Goal: Information Seeking & Learning: Learn about a topic

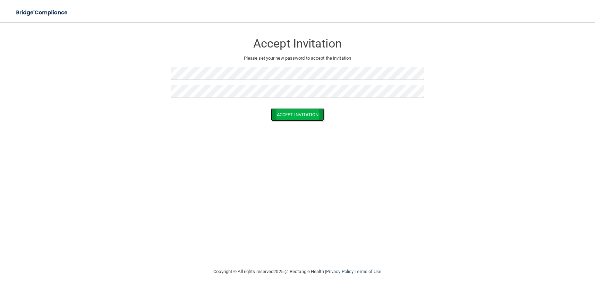
click at [300, 113] on button "Accept Invitation" at bounding box center [297, 114] width 53 height 13
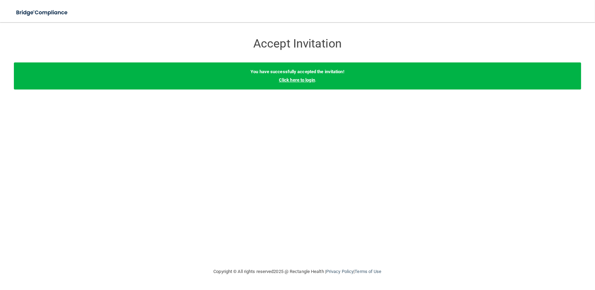
click at [289, 80] on link "Click here to login" at bounding box center [297, 79] width 36 height 5
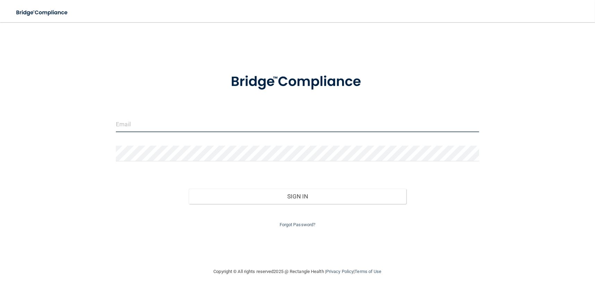
type input "[EMAIL_ADDRESS][DOMAIN_NAME]"
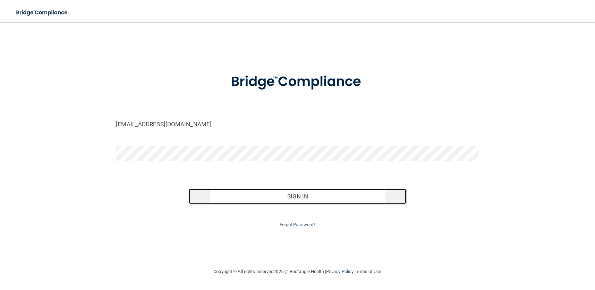
click at [321, 198] on button "Sign In" at bounding box center [298, 196] width 218 height 15
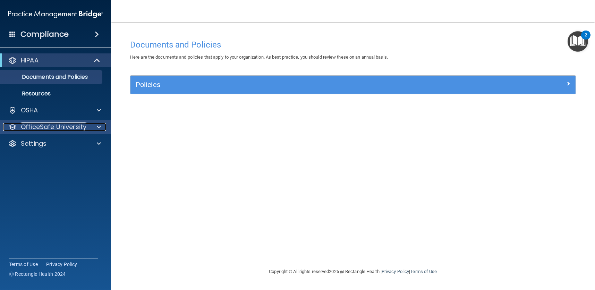
click at [95, 123] on div at bounding box center [97, 127] width 17 height 8
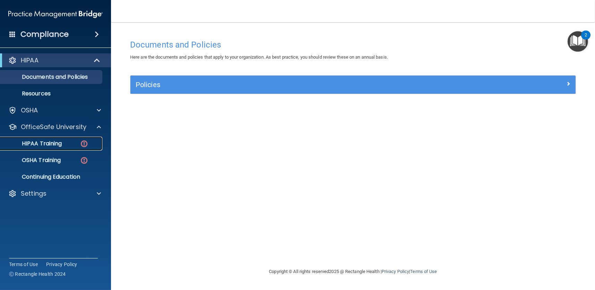
click at [34, 143] on p "HIPAA Training" at bounding box center [33, 143] width 57 height 7
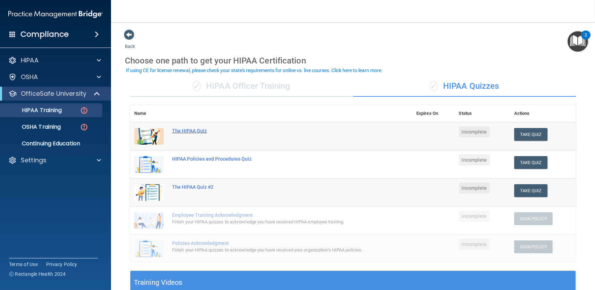
click at [180, 132] on div "The HIPAA Quiz" at bounding box center [274, 131] width 205 height 6
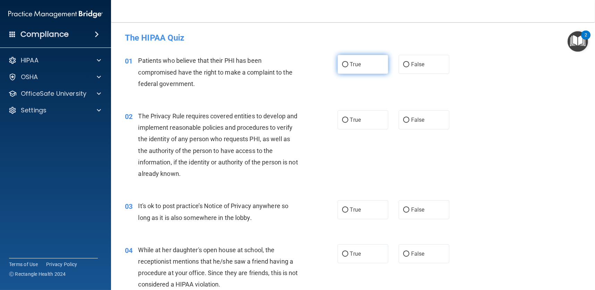
click at [366, 69] on label "True" at bounding box center [363, 64] width 51 height 19
click at [348, 67] on input "True" at bounding box center [345, 64] width 6 height 5
radio input "true"
click at [361, 122] on label "True" at bounding box center [363, 119] width 51 height 19
click at [348, 122] on input "True" at bounding box center [345, 120] width 6 height 5
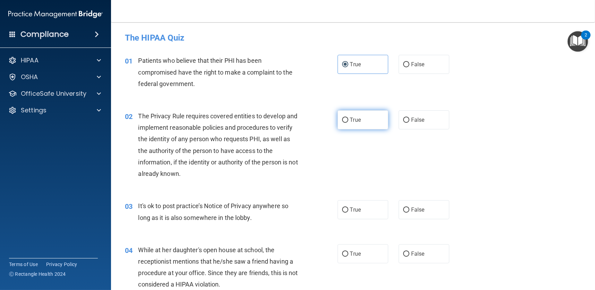
radio input "true"
drag, startPoint x: 363, startPoint y: 207, endPoint x: 358, endPoint y: 205, distance: 5.2
click at [362, 207] on label "True" at bounding box center [363, 209] width 51 height 19
click at [348, 207] on input "True" at bounding box center [345, 209] width 6 height 5
radio input "true"
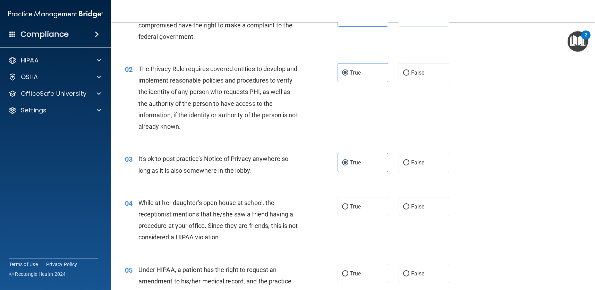
scroll to position [173, 0]
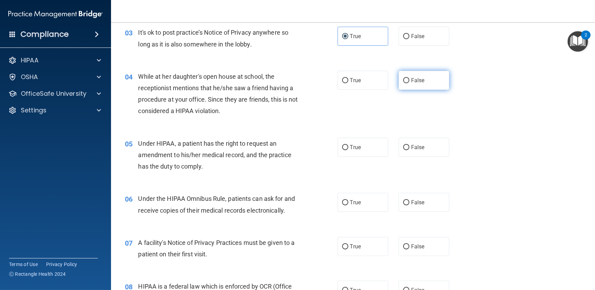
click at [407, 83] on label "False" at bounding box center [424, 80] width 51 height 19
click at [407, 83] on input "False" at bounding box center [406, 80] width 6 height 5
radio input "true"
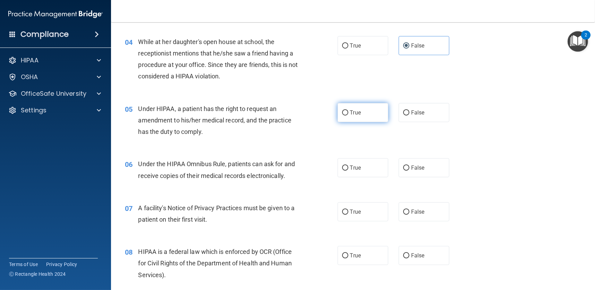
click at [352, 117] on label "True" at bounding box center [363, 112] width 51 height 19
click at [348, 116] on input "True" at bounding box center [345, 112] width 6 height 5
radio input "true"
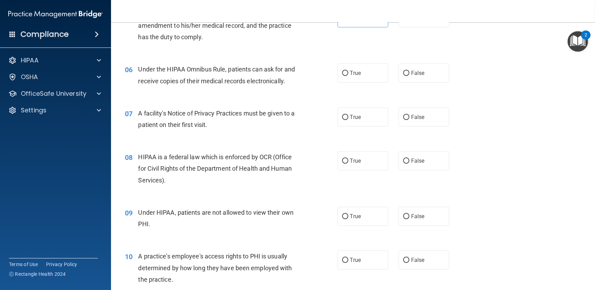
scroll to position [243, 0]
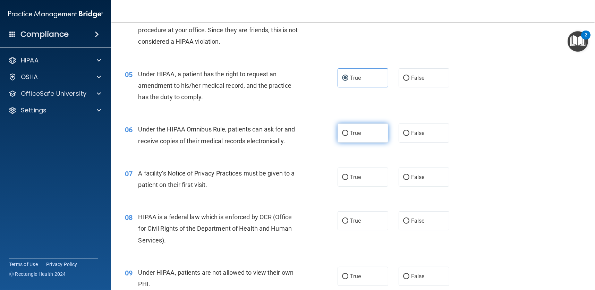
click at [356, 135] on span "True" at bounding box center [355, 133] width 11 height 7
click at [348, 135] on input "True" at bounding box center [345, 133] width 6 height 5
radio input "true"
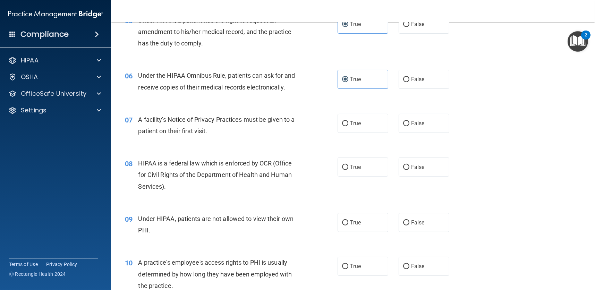
scroll to position [312, 0]
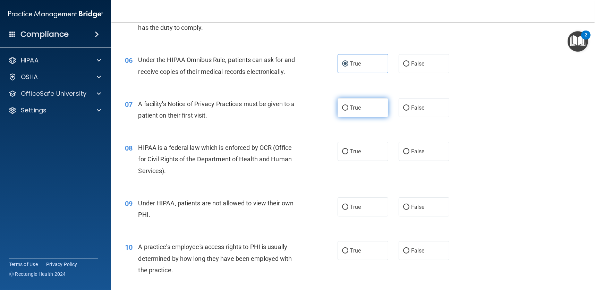
click at [357, 114] on label "True" at bounding box center [363, 107] width 51 height 19
click at [348, 111] on input "True" at bounding box center [345, 107] width 6 height 5
radio input "true"
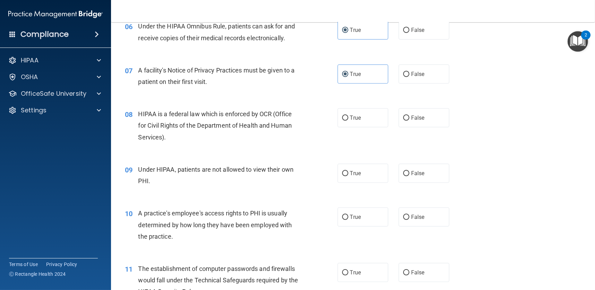
scroll to position [347, 0]
click at [350, 118] on span "True" at bounding box center [355, 116] width 11 height 7
click at [348, 118] on input "True" at bounding box center [345, 117] width 6 height 5
radio input "true"
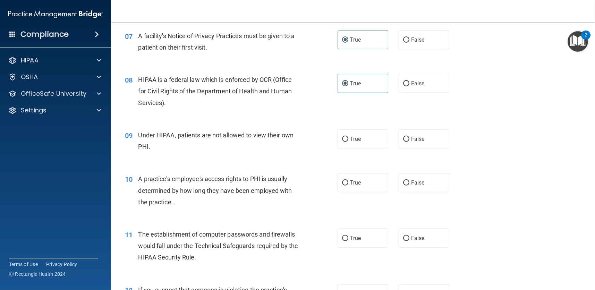
scroll to position [416, 0]
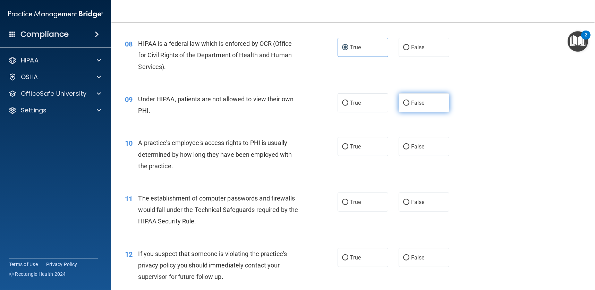
click at [407, 104] on label "False" at bounding box center [424, 102] width 51 height 19
click at [407, 104] on input "False" at bounding box center [406, 103] width 6 height 5
radio input "true"
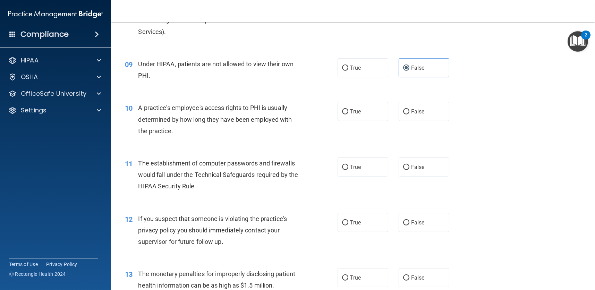
scroll to position [486, 0]
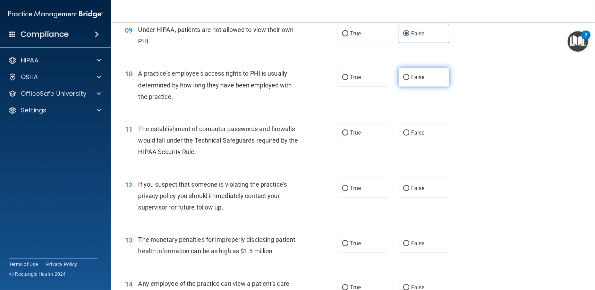
click at [419, 78] on span "False" at bounding box center [418, 77] width 14 height 7
click at [409, 78] on input "False" at bounding box center [406, 77] width 6 height 5
radio input "true"
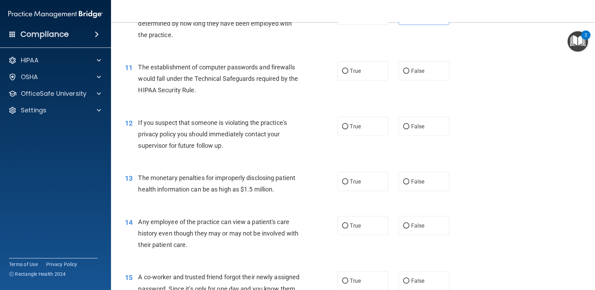
scroll to position [555, 0]
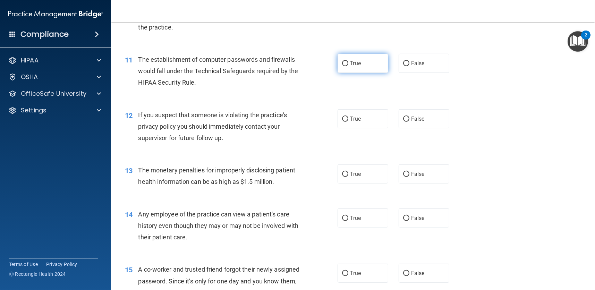
click at [361, 63] on label "True" at bounding box center [363, 63] width 51 height 19
click at [348, 63] on input "True" at bounding box center [345, 63] width 6 height 5
radio input "true"
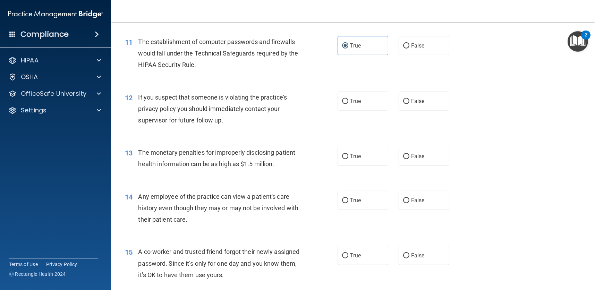
scroll to position [590, 0]
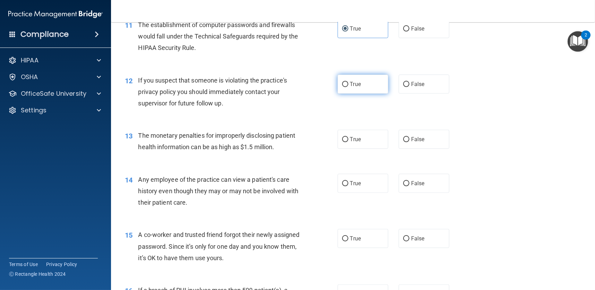
click at [354, 86] on span "True" at bounding box center [355, 84] width 11 height 7
click at [348, 86] on input "True" at bounding box center [345, 84] width 6 height 5
radio input "true"
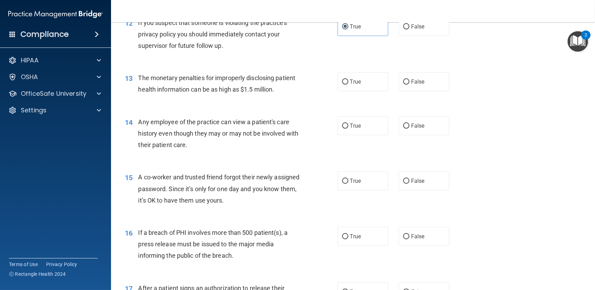
scroll to position [625, 0]
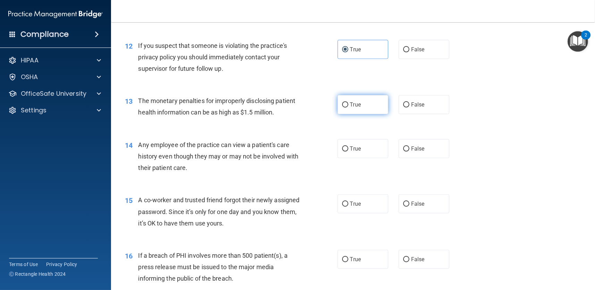
click at [342, 103] on input "True" at bounding box center [345, 104] width 6 height 5
radio input "true"
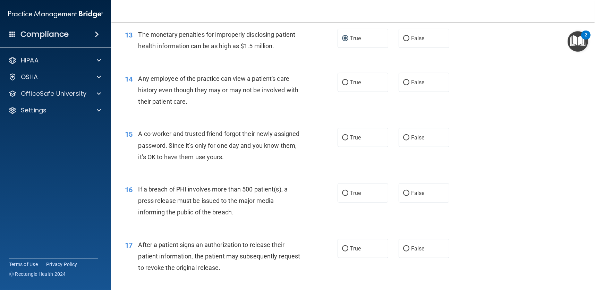
scroll to position [694, 0]
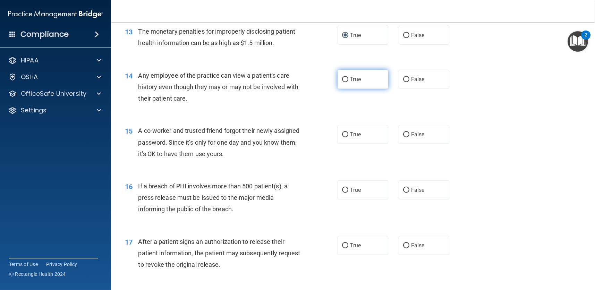
click at [341, 84] on label "True" at bounding box center [363, 79] width 51 height 19
click at [342, 82] on input "True" at bounding box center [345, 79] width 6 height 5
radio input "true"
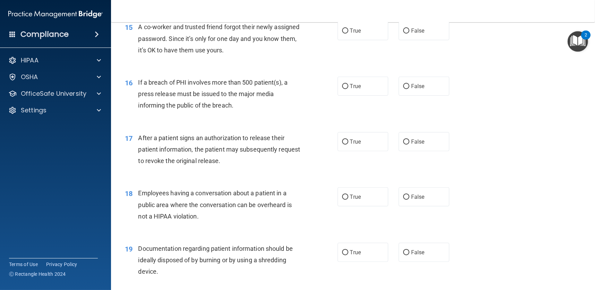
scroll to position [798, 0]
click at [414, 32] on span "False" at bounding box center [418, 30] width 14 height 7
click at [409, 32] on input "False" at bounding box center [406, 30] width 6 height 5
radio input "true"
click at [342, 90] on label "True" at bounding box center [363, 85] width 51 height 19
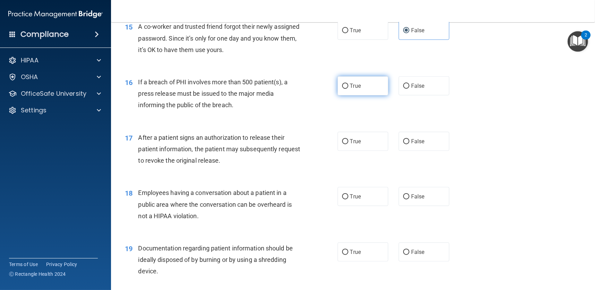
click at [342, 89] on input "True" at bounding box center [345, 86] width 6 height 5
radio input "true"
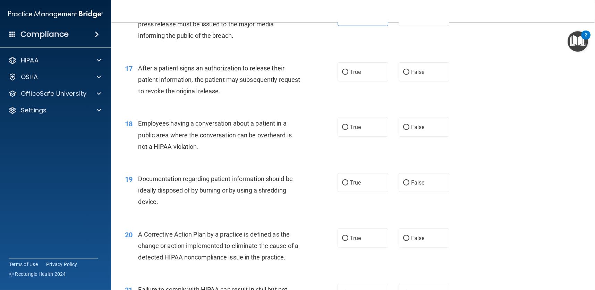
scroll to position [833, 0]
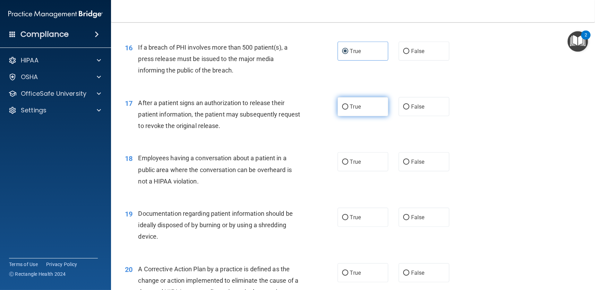
click at [344, 109] on input "True" at bounding box center [345, 106] width 6 height 5
radio input "true"
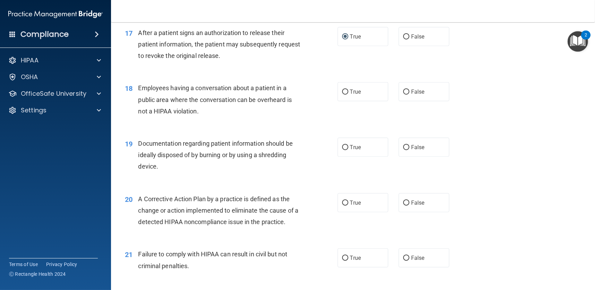
scroll to position [937, 0]
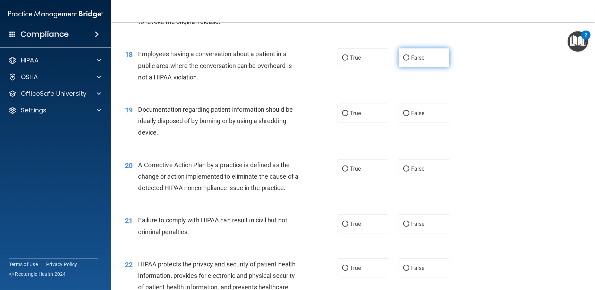
click at [408, 62] on label "False" at bounding box center [424, 57] width 51 height 19
click at [408, 61] on input "False" at bounding box center [406, 58] width 6 height 5
radio input "true"
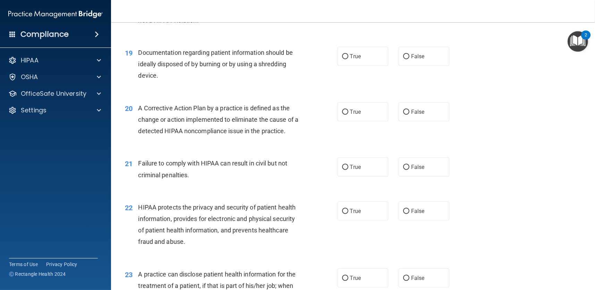
scroll to position [1006, 0]
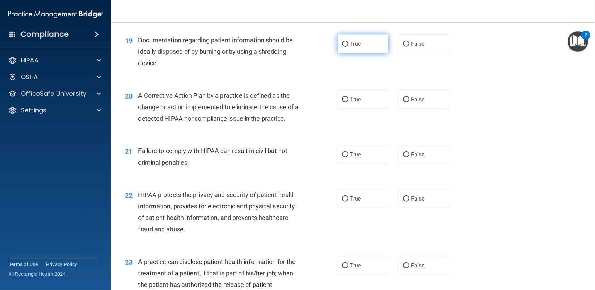
click at [353, 49] on label "True" at bounding box center [363, 43] width 51 height 19
click at [348, 47] on input "True" at bounding box center [345, 44] width 6 height 5
radio input "true"
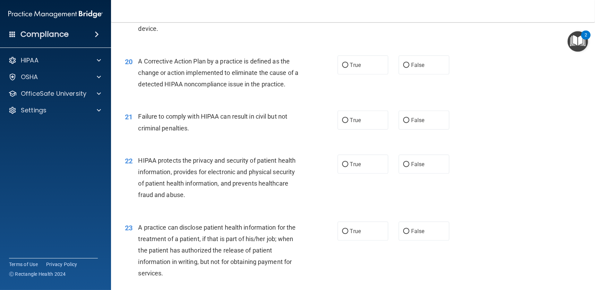
scroll to position [1041, 0]
click at [359, 69] on label "True" at bounding box center [363, 64] width 51 height 19
click at [348, 68] on input "True" at bounding box center [345, 64] width 6 height 5
radio input "true"
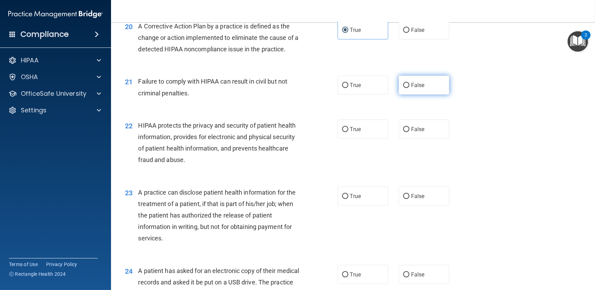
click at [414, 88] on span "False" at bounding box center [418, 85] width 14 height 7
click at [409, 88] on input "False" at bounding box center [406, 85] width 6 height 5
radio input "true"
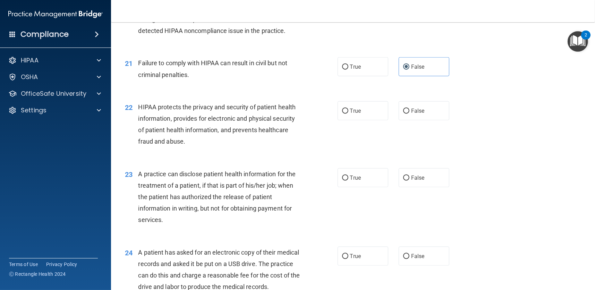
scroll to position [1110, 0]
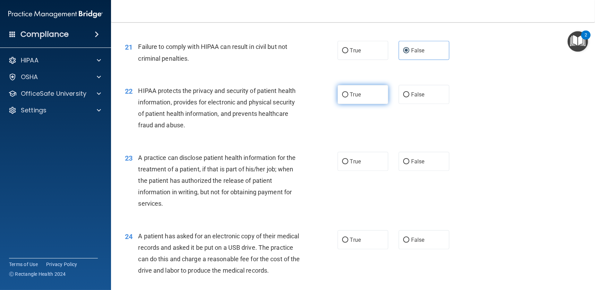
click at [349, 98] on label "True" at bounding box center [363, 94] width 51 height 19
click at [348, 97] on input "True" at bounding box center [345, 94] width 6 height 5
radio input "true"
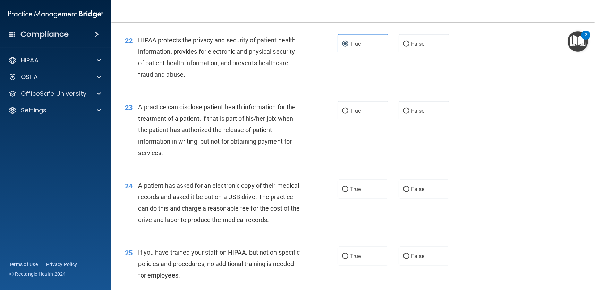
scroll to position [1180, 0]
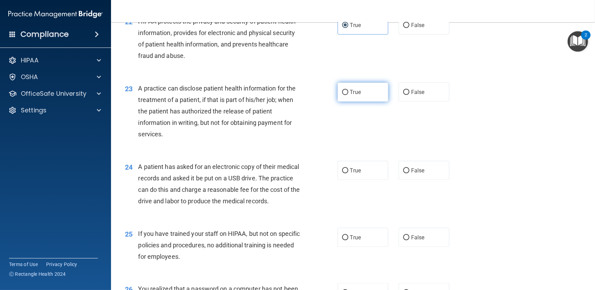
click at [358, 94] on label "True" at bounding box center [363, 92] width 51 height 19
click at [348, 94] on input "True" at bounding box center [345, 92] width 6 height 5
radio input "true"
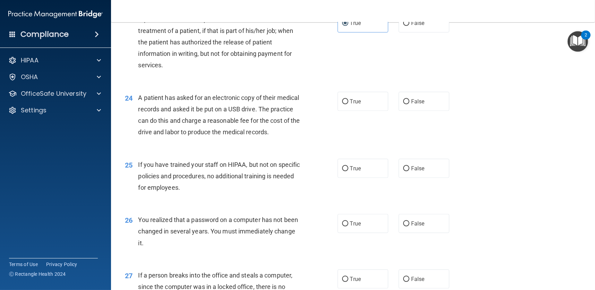
scroll to position [1284, 0]
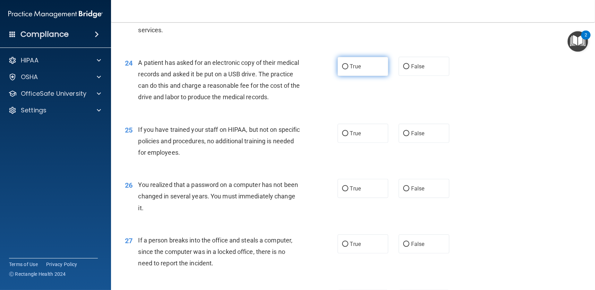
click at [352, 68] on span "True" at bounding box center [355, 66] width 11 height 7
click at [348, 68] on input "True" at bounding box center [345, 66] width 6 height 5
radio input "true"
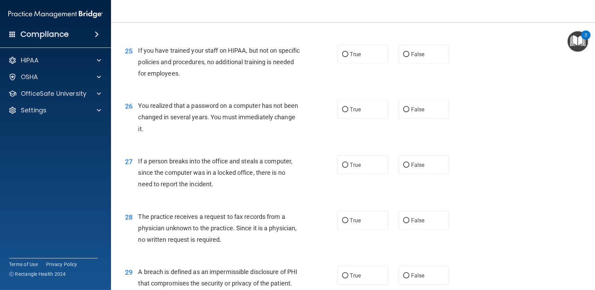
scroll to position [1388, 0]
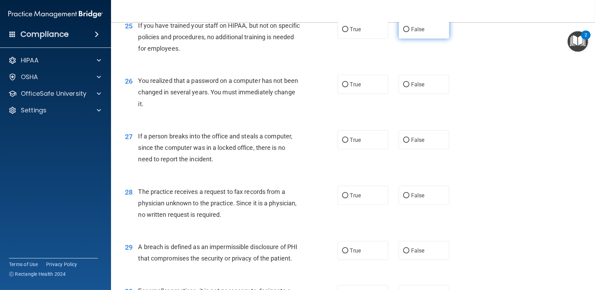
click at [424, 39] on label "False" at bounding box center [424, 29] width 51 height 19
click at [409, 32] on input "False" at bounding box center [406, 29] width 6 height 5
radio input "true"
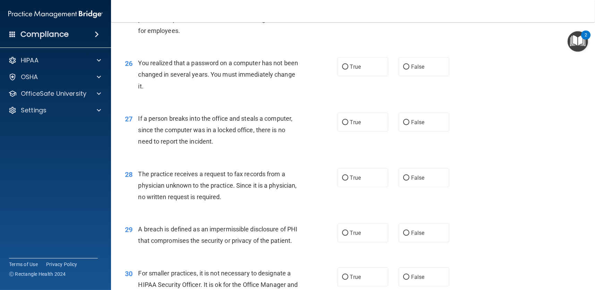
scroll to position [1423, 0]
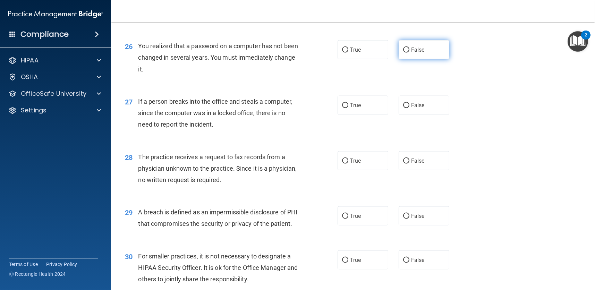
click at [425, 59] on label "False" at bounding box center [424, 49] width 51 height 19
click at [409, 53] on input "False" at bounding box center [406, 50] width 6 height 5
radio input "true"
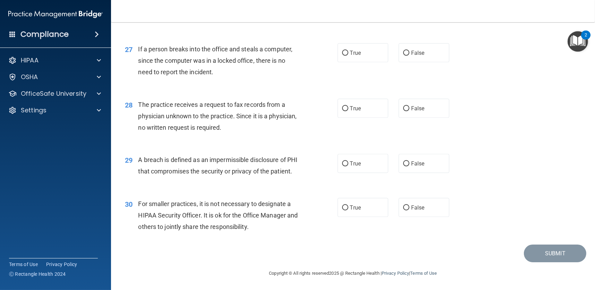
scroll to position [1492, 0]
click at [404, 51] on label "False" at bounding box center [424, 52] width 51 height 19
click at [404, 51] on input "False" at bounding box center [406, 53] width 6 height 5
radio input "true"
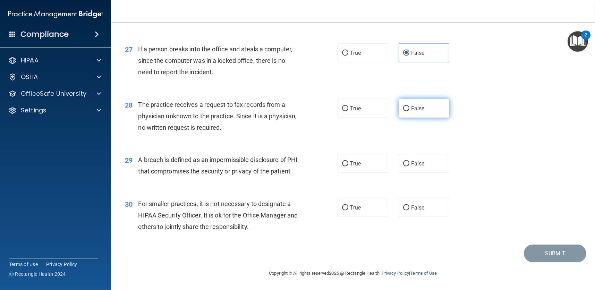
click at [403, 106] on input "False" at bounding box center [406, 108] width 6 height 5
radio input "true"
click at [361, 154] on label "True" at bounding box center [363, 163] width 51 height 19
click at [348, 161] on input "True" at bounding box center [345, 163] width 6 height 5
radio input "true"
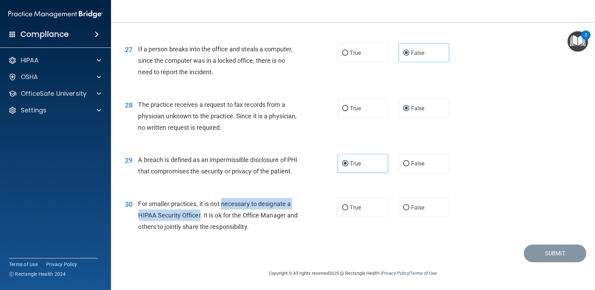
drag, startPoint x: 222, startPoint y: 203, endPoint x: 201, endPoint y: 210, distance: 22.2
click at [201, 210] on div "For smaller practices, it is not necessary to designate a HIPAA Security Office…" at bounding box center [221, 215] width 167 height 35
copy span "necessary to designate a HIPAA Security Officer"
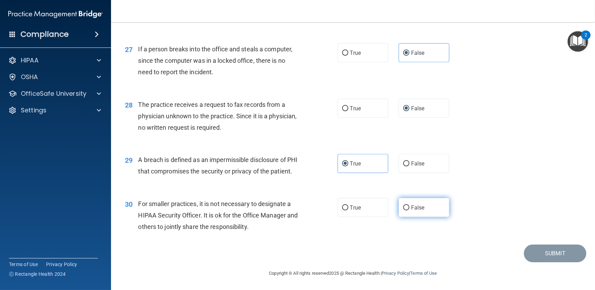
click at [411, 206] on span "False" at bounding box center [418, 207] width 14 height 7
click at [409, 206] on input "False" at bounding box center [406, 207] width 6 height 5
radio input "true"
click at [538, 257] on button "Submit" at bounding box center [555, 254] width 62 height 18
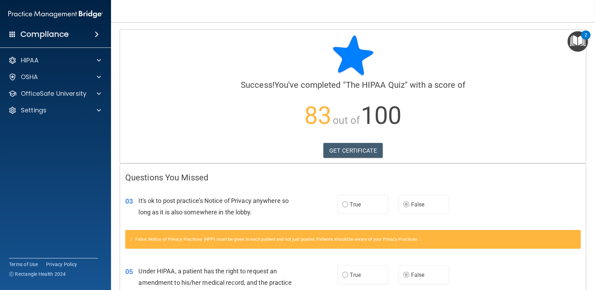
click at [575, 40] on img "Open Resource Center, 2 new notifications" at bounding box center [578, 41] width 20 height 20
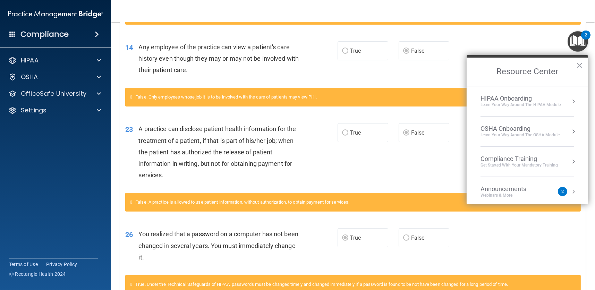
scroll to position [212, 0]
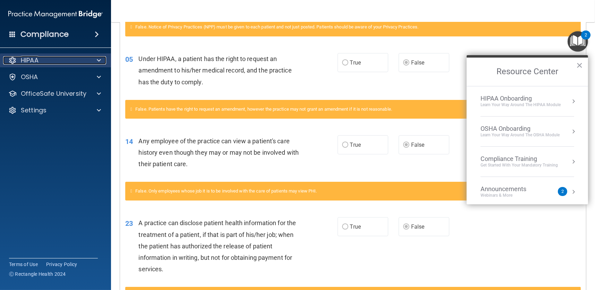
click at [91, 58] on div at bounding box center [97, 60] width 17 height 8
click at [95, 60] on div at bounding box center [97, 60] width 17 height 8
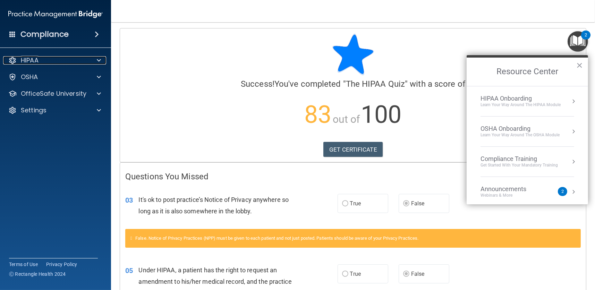
scroll to position [0, 0]
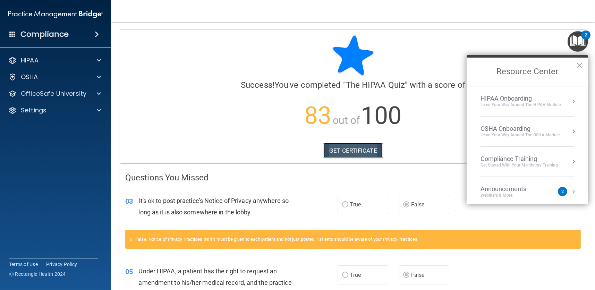
click at [353, 147] on link "GET CERTIFICATE" at bounding box center [352, 150] width 59 height 15
click at [26, 74] on p "OSHA" at bounding box center [29, 77] width 17 height 8
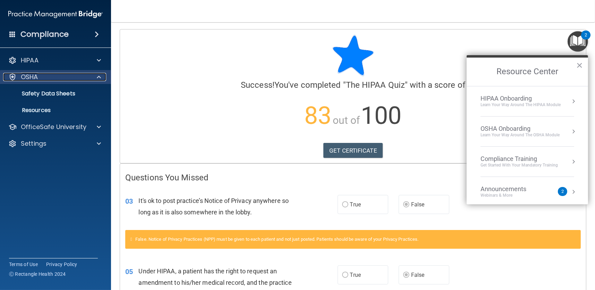
click at [97, 77] on span at bounding box center [99, 77] width 4 height 8
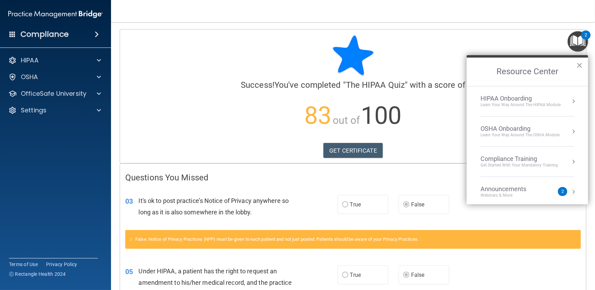
click at [96, 34] on span at bounding box center [97, 34] width 4 height 8
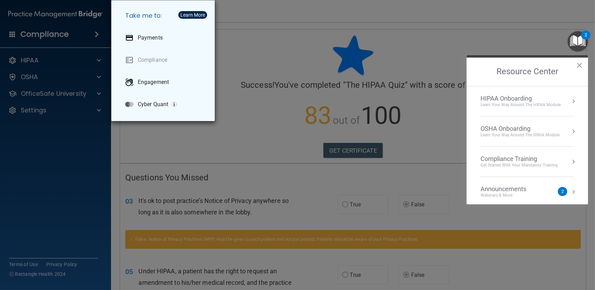
click at [67, 58] on div "Take me to: Payments Compliance Engagement Cyber Quant" at bounding box center [297, 145] width 595 height 290
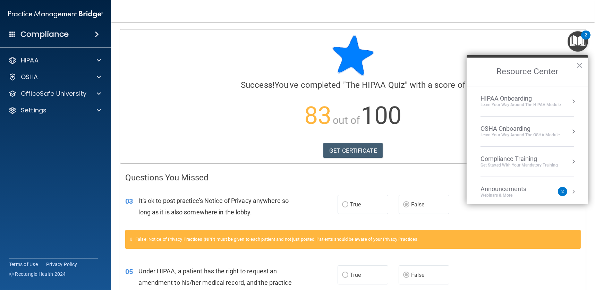
click at [518, 104] on div "Learn Your Way around the HIPAA module" at bounding box center [521, 105] width 80 height 6
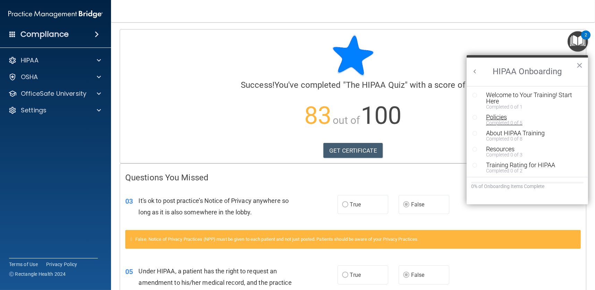
scroll to position [1, 0]
click at [500, 95] on div "Welcome to Your Training! Start Here" at bounding box center [530, 97] width 88 height 12
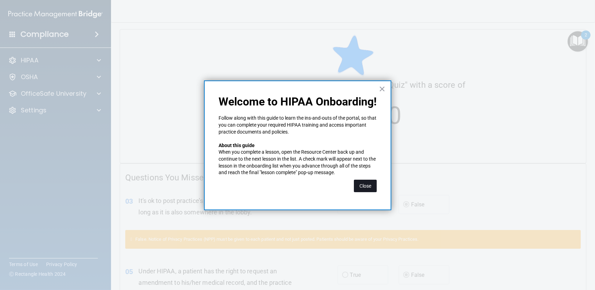
click at [370, 184] on button "Close" at bounding box center [365, 186] width 23 height 12
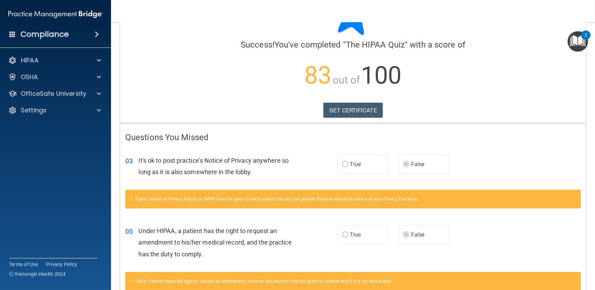
scroll to position [0, 0]
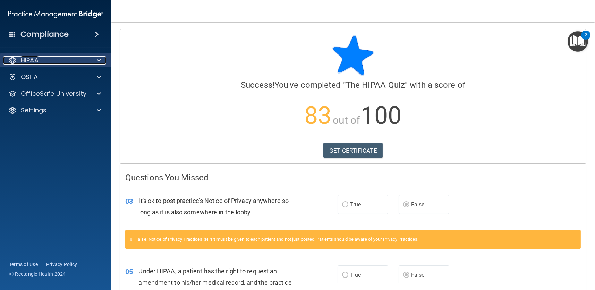
click at [99, 57] on span at bounding box center [99, 60] width 4 height 8
click at [98, 57] on span at bounding box center [99, 60] width 4 height 8
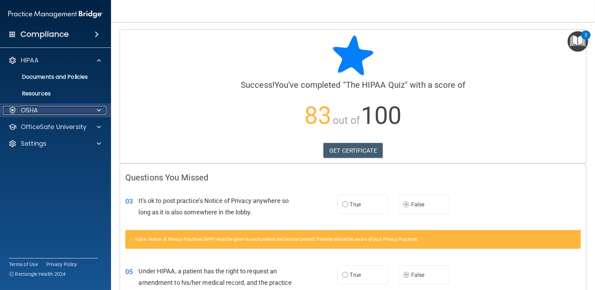
click at [93, 109] on div at bounding box center [97, 110] width 17 height 8
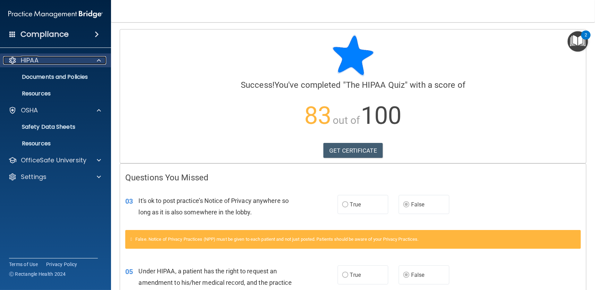
click at [97, 62] on span at bounding box center [99, 60] width 4 height 8
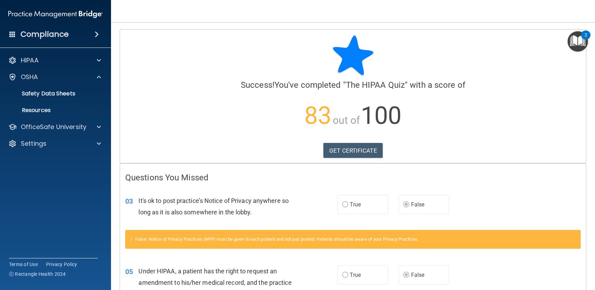
click at [578, 36] on img "Open Resource Center, 2 new notifications" at bounding box center [578, 41] width 20 height 20
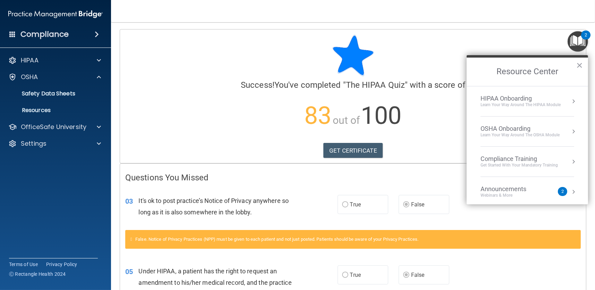
click at [506, 98] on div "HIPAA Onboarding" at bounding box center [521, 99] width 80 height 8
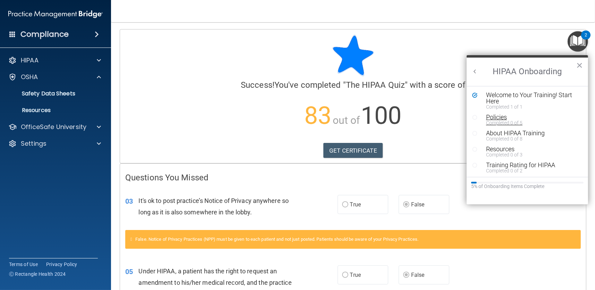
click at [506, 122] on div "Completed 0 of 5" at bounding box center [530, 122] width 88 height 5
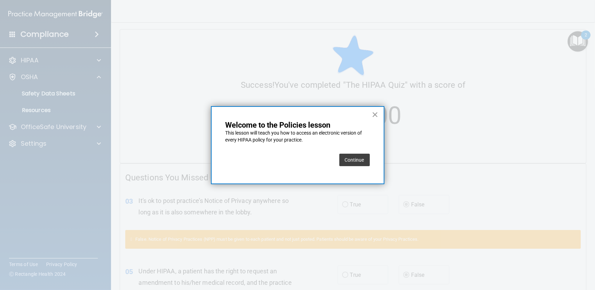
click at [376, 113] on button "×" at bounding box center [375, 114] width 7 height 11
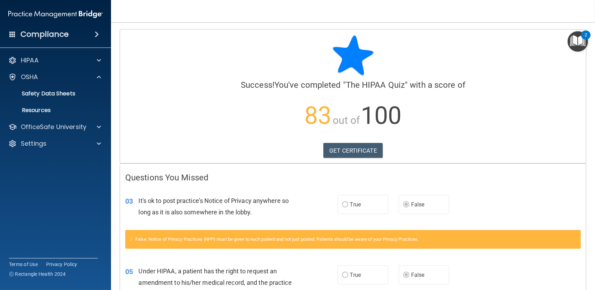
click at [576, 41] on img "Open Resource Center, 2 new notifications" at bounding box center [578, 41] width 20 height 20
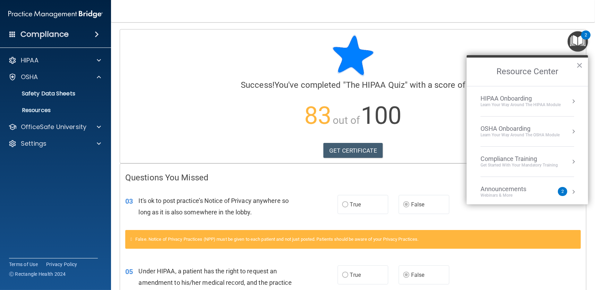
click at [518, 105] on div "Learn Your Way around the HIPAA module" at bounding box center [521, 105] width 80 height 6
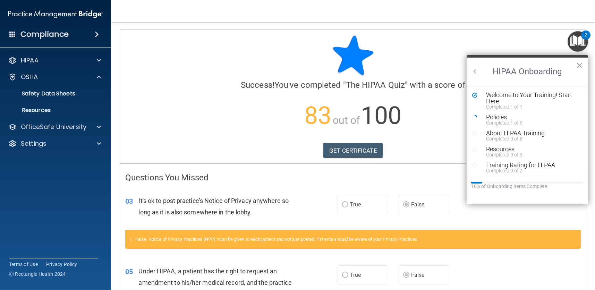
click at [495, 120] on div "Completed 1 of 5" at bounding box center [530, 122] width 88 height 5
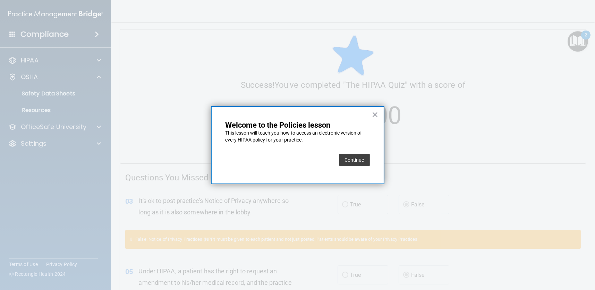
click at [349, 160] on button "Continue" at bounding box center [354, 160] width 31 height 12
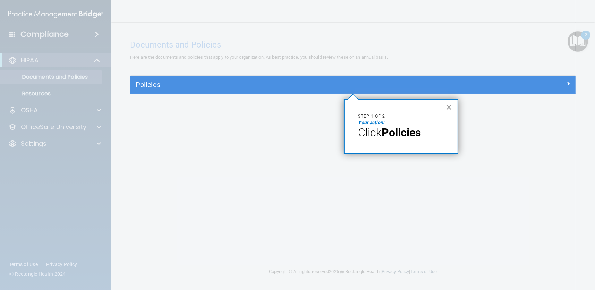
click at [448, 104] on button "×" at bounding box center [449, 107] width 7 height 11
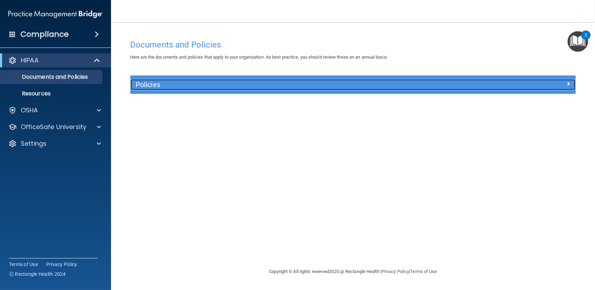
click at [562, 85] on div at bounding box center [519, 83] width 111 height 8
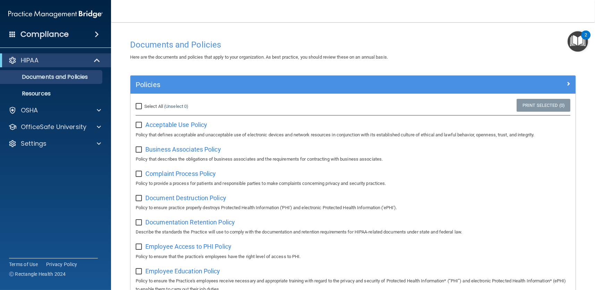
click at [140, 104] on input "Select All (Unselect 0) Unselect All" at bounding box center [140, 107] width 8 height 6
checkbox input "true"
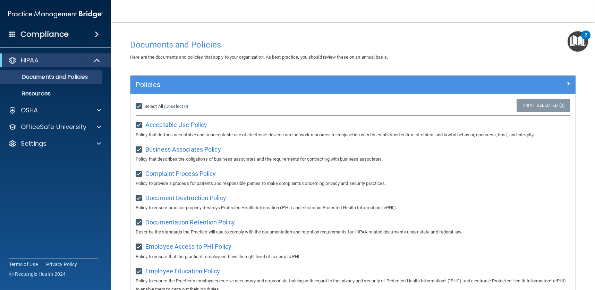
checkbox input "true"
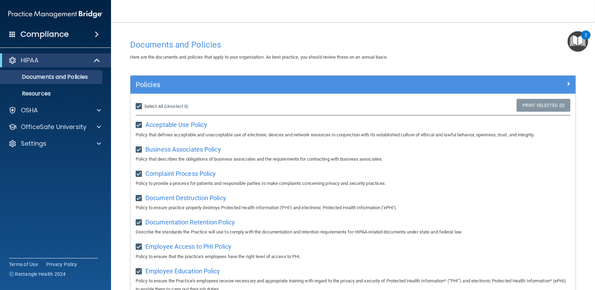
checkbox input "true"
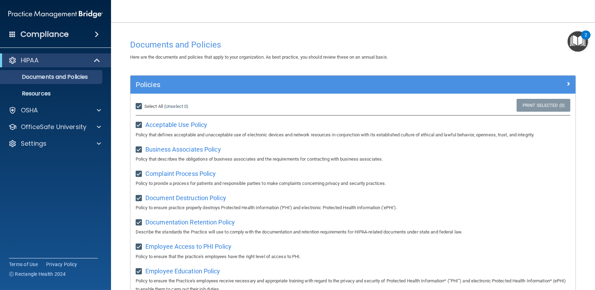
checkbox input "true"
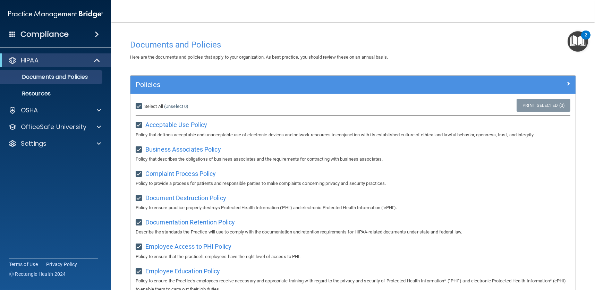
checkbox input "true"
click at [163, 175] on span "Complaint Process Policy" at bounding box center [180, 173] width 70 height 7
click at [136, 105] on input "Select All (Unselect 21) Unselect All" at bounding box center [140, 107] width 8 height 6
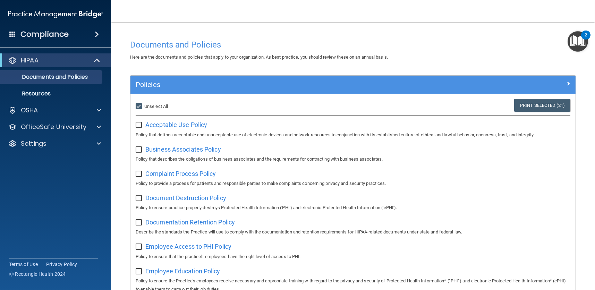
checkbox input "false"
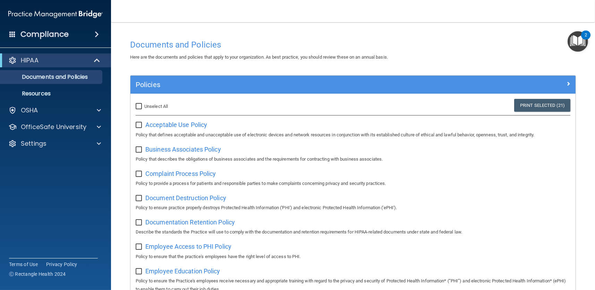
checkbox input "false"
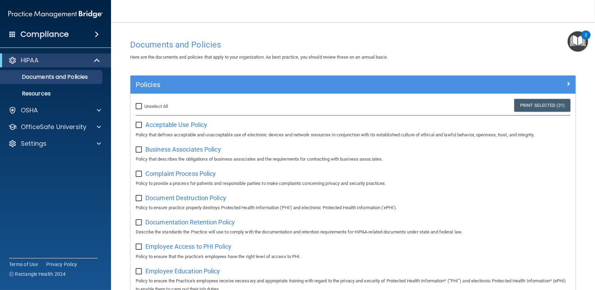
checkbox input "false"
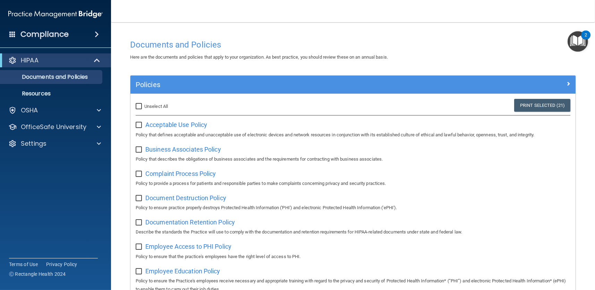
checkbox input "false"
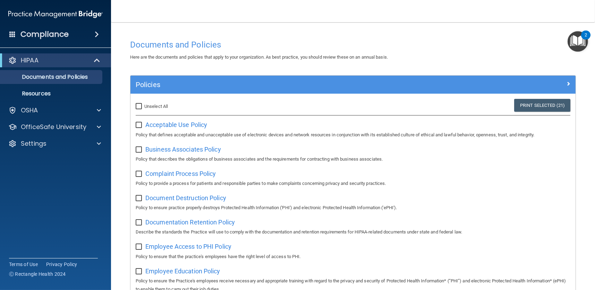
checkbox input "false"
click at [172, 149] on span "Business Associates Policy" at bounding box center [183, 149] width 76 height 7
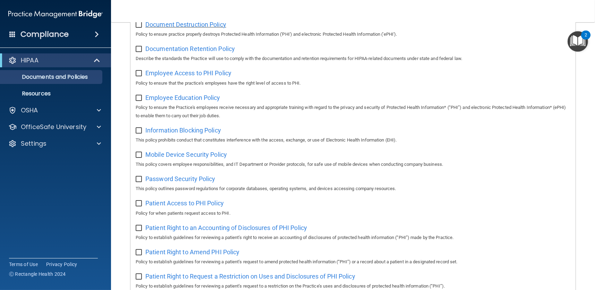
scroll to position [382, 0]
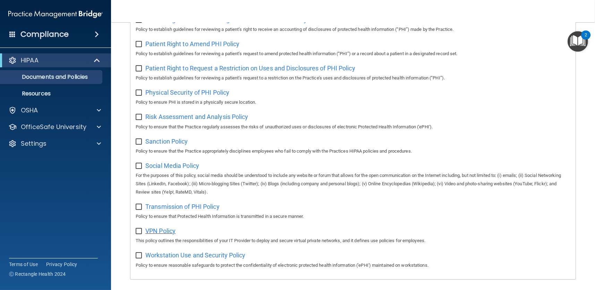
click at [168, 233] on span "VPN Policy" at bounding box center [160, 230] width 30 height 7
click at [576, 40] on img "Open Resource Center, 2 new notifications" at bounding box center [578, 41] width 20 height 20
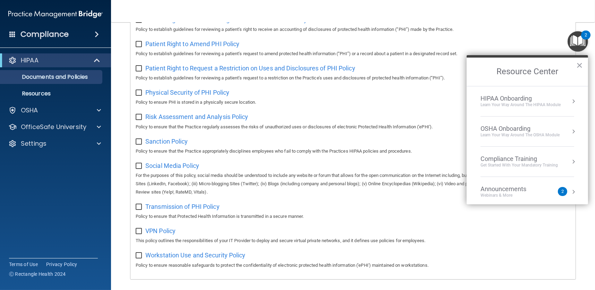
click at [528, 97] on div "HIPAA Onboarding" at bounding box center [521, 99] width 80 height 8
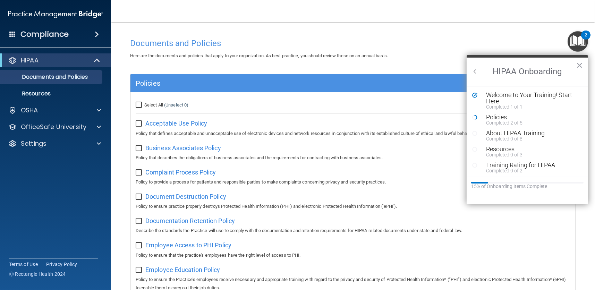
scroll to position [0, 0]
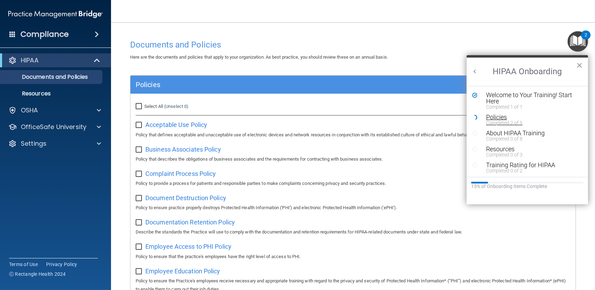
click at [500, 117] on div "Policies" at bounding box center [530, 117] width 88 height 6
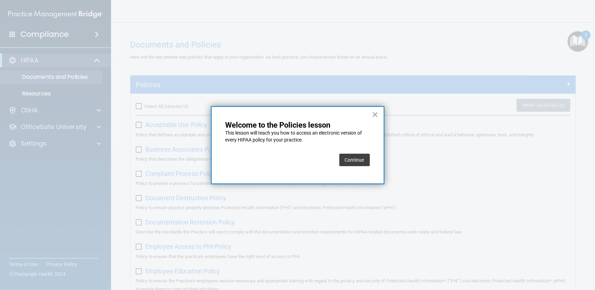
click at [353, 160] on button "Continue" at bounding box center [354, 160] width 31 height 12
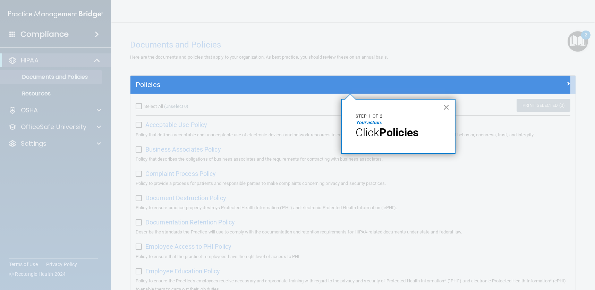
click at [445, 106] on button "×" at bounding box center [446, 107] width 7 height 11
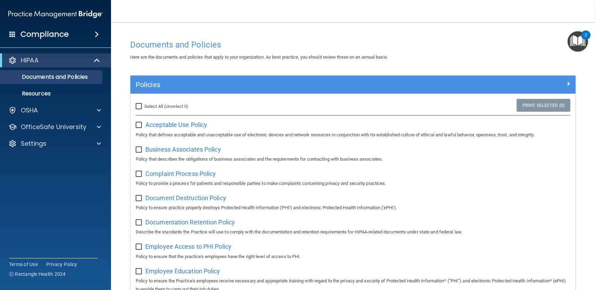
click at [324, 78] on div "Policies" at bounding box center [352, 85] width 445 height 18
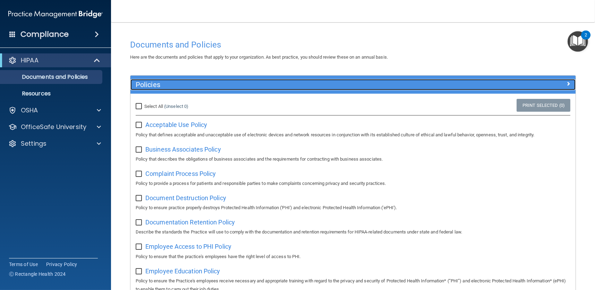
click at [348, 86] on h5 "Policies" at bounding box center [297, 85] width 323 height 8
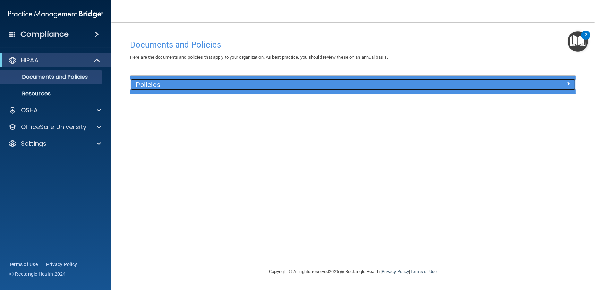
click at [348, 86] on h5 "Policies" at bounding box center [297, 85] width 323 height 8
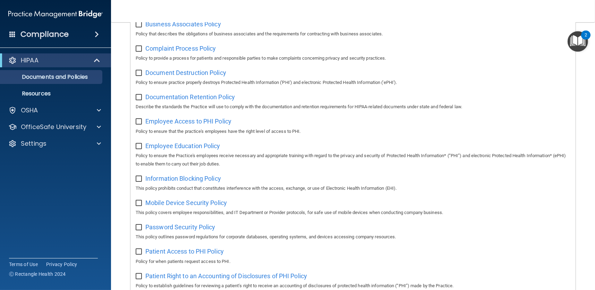
scroll to position [30, 0]
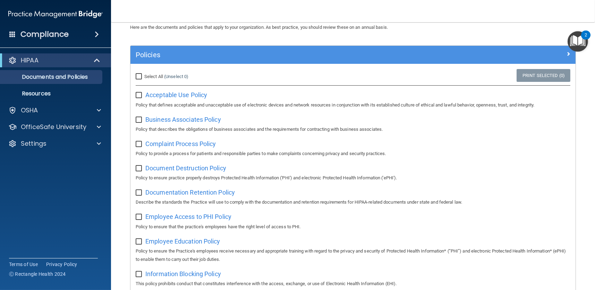
click at [137, 96] on input "checkbox" at bounding box center [140, 96] width 8 height 6
click at [140, 93] on input "checkbox" at bounding box center [140, 96] width 8 height 6
checkbox input "false"
click at [178, 94] on span "Acceptable Use Policy" at bounding box center [176, 94] width 62 height 7
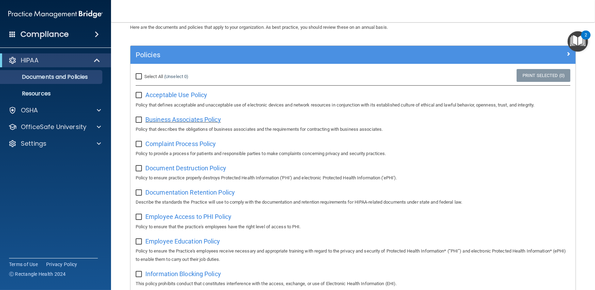
click at [192, 120] on span "Business Associates Policy" at bounding box center [183, 119] width 76 height 7
click at [194, 146] on span "Complaint Process Policy" at bounding box center [180, 143] width 70 height 7
click at [201, 167] on span "Document Destruction Policy" at bounding box center [185, 167] width 81 height 7
click at [192, 166] on span "Document Destruction Policy" at bounding box center [185, 167] width 81 height 7
click at [196, 193] on span "Documentation Retention Policy" at bounding box center [190, 192] width 90 height 7
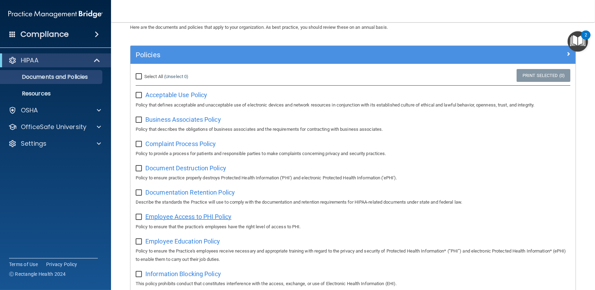
click at [204, 217] on span "Employee Access to PHI Policy" at bounding box center [188, 216] width 86 height 7
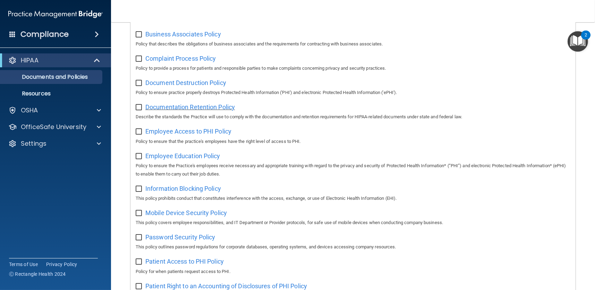
scroll to position [134, 0]
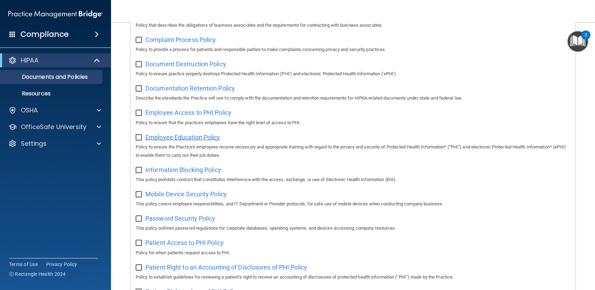
click at [173, 141] on span "Employee Education Policy" at bounding box center [182, 137] width 75 height 7
click at [191, 168] on span "Information Blocking Policy" at bounding box center [183, 169] width 76 height 7
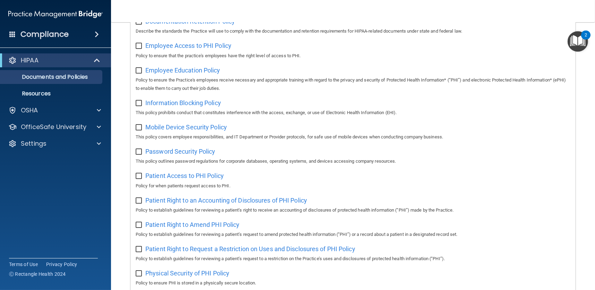
scroll to position [238, 0]
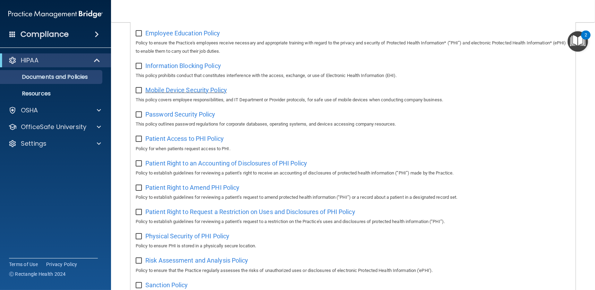
click at [173, 94] on span "Mobile Device Security Policy" at bounding box center [186, 89] width 82 height 7
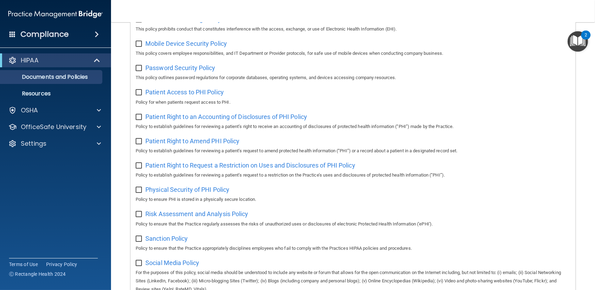
scroll to position [273, 0]
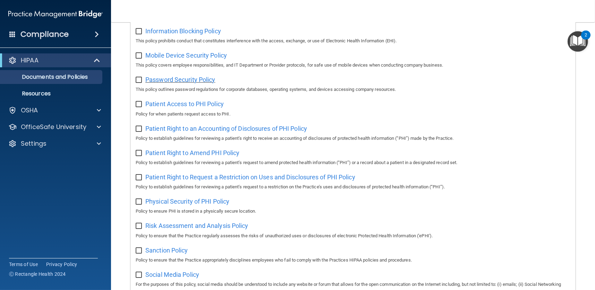
click at [188, 83] on span "Password Security Policy" at bounding box center [180, 79] width 70 height 7
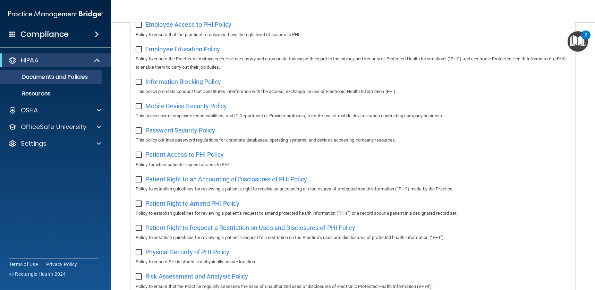
scroll to position [238, 0]
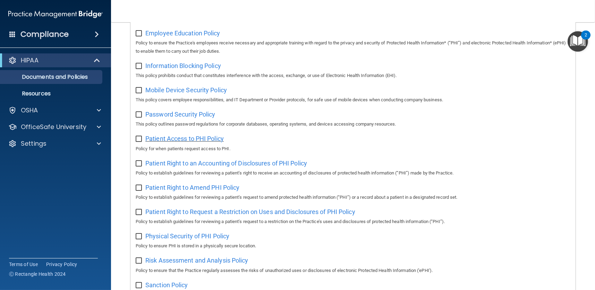
click at [183, 139] on span "Patient Access to PHI Policy" at bounding box center [184, 138] width 78 height 7
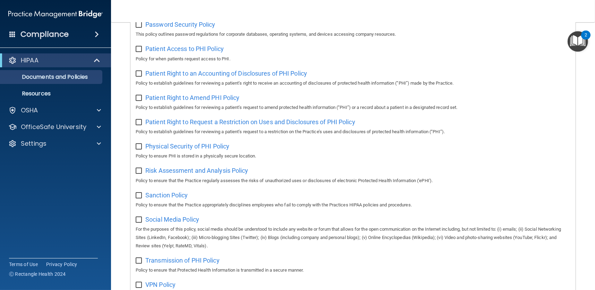
scroll to position [377, 0]
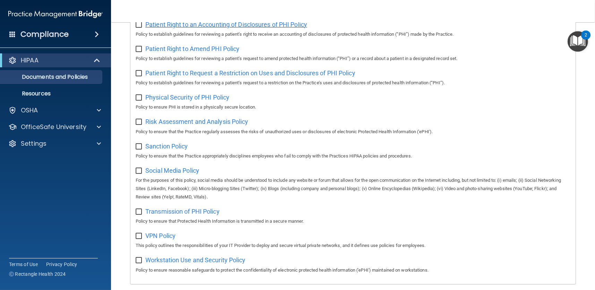
click at [269, 25] on span "Patient Right to an Accounting of Disclosures of PHI Policy" at bounding box center [226, 24] width 162 height 7
click at [201, 50] on span "Patient Right to Amend PHI Policy" at bounding box center [192, 48] width 94 height 7
click at [198, 74] on span "Patient Right to Request a Restriction on Uses and Disclosures of PHI Policy" at bounding box center [250, 72] width 210 height 7
click at [205, 99] on span "Physical Security of PHI Policy" at bounding box center [187, 97] width 84 height 7
click at [194, 123] on span "Risk Assessment and Analysis Policy" at bounding box center [196, 121] width 103 height 7
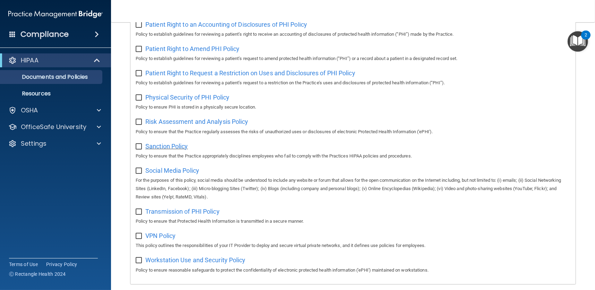
click at [181, 149] on span "Sanction Policy" at bounding box center [166, 146] width 43 height 7
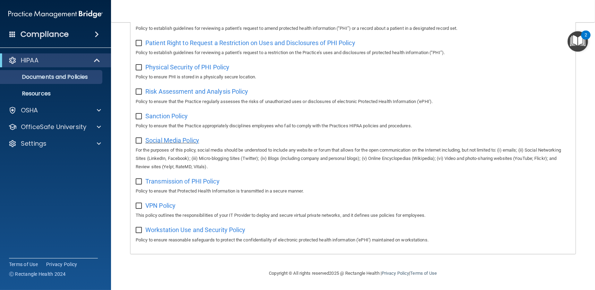
click at [185, 137] on span "Social Media Policy" at bounding box center [172, 140] width 54 height 7
click at [171, 179] on span "Transmission of PHI Policy" at bounding box center [182, 181] width 74 height 7
click at [164, 180] on span "Transmission of PHI Policy" at bounding box center [182, 181] width 74 height 7
click at [179, 227] on span "Workstation Use and Security Policy" at bounding box center [195, 229] width 100 height 7
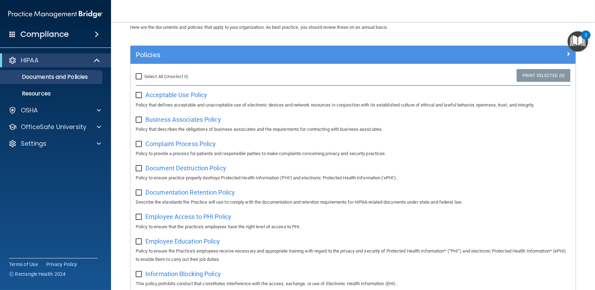
scroll to position [0, 0]
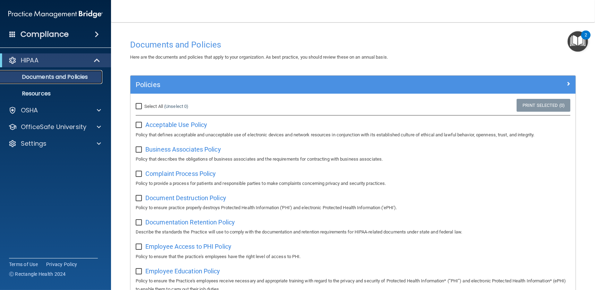
click at [36, 75] on p "Documents and Policies" at bounding box center [52, 77] width 95 height 7
click at [33, 92] on p "Resources" at bounding box center [52, 93] width 95 height 7
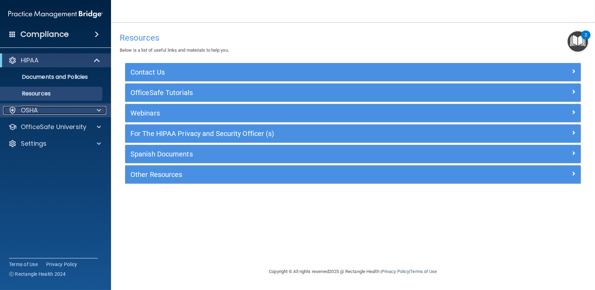
click at [87, 109] on div "OSHA" at bounding box center [46, 110] width 86 height 8
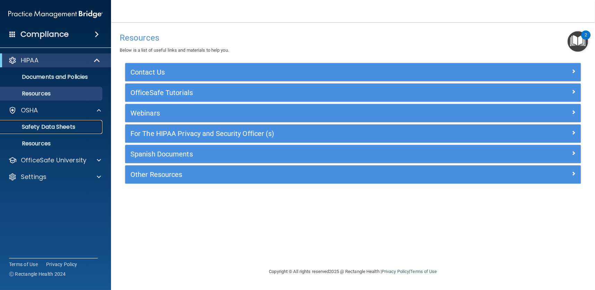
click at [56, 126] on p "Safety Data Sheets" at bounding box center [52, 127] width 95 height 7
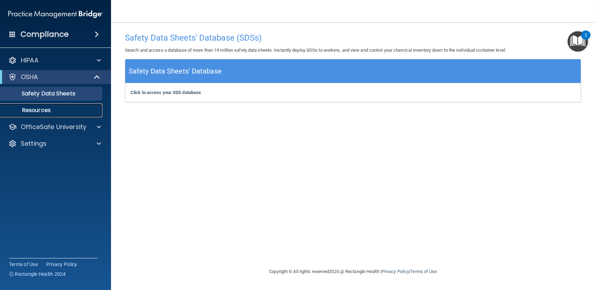
click at [33, 109] on p "Resources" at bounding box center [52, 110] width 95 height 7
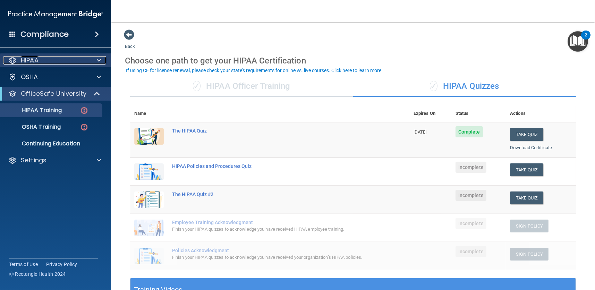
click at [42, 59] on div "HIPAA" at bounding box center [46, 60] width 86 height 8
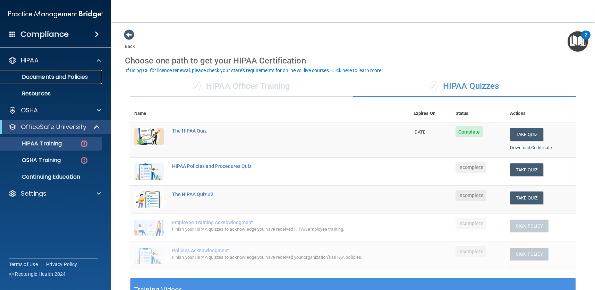
click at [41, 76] on p "Documents and Policies" at bounding box center [52, 77] width 95 height 7
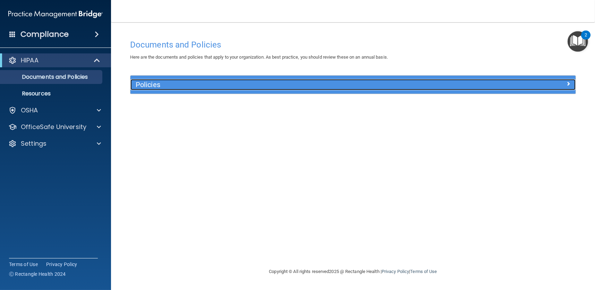
click at [207, 84] on h5 "Policies" at bounding box center [297, 85] width 323 height 8
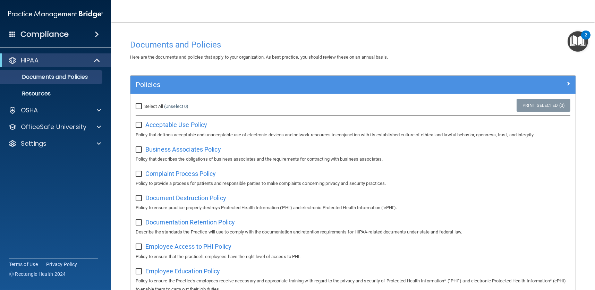
click at [582, 39] on img "Open Resource Center, 2 new notifications" at bounding box center [578, 41] width 20 height 20
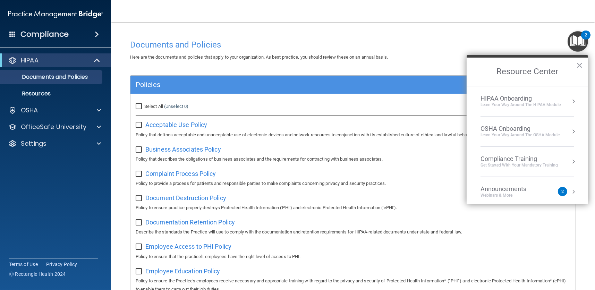
click at [517, 103] on div "Learn Your Way around the HIPAA module" at bounding box center [521, 105] width 80 height 6
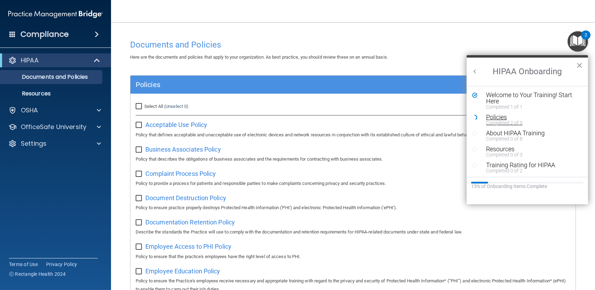
click at [494, 117] on div "Policies" at bounding box center [530, 117] width 88 height 6
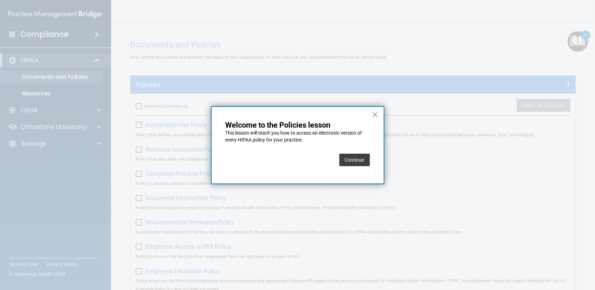
click at [352, 159] on button "Continue" at bounding box center [354, 160] width 31 height 12
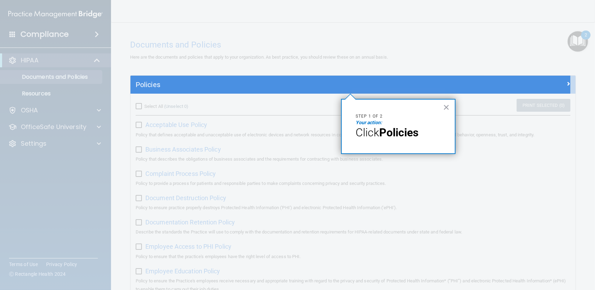
click at [365, 124] on em "Your action:" at bounding box center [369, 123] width 26 height 6
click at [383, 139] on strong "Policies" at bounding box center [398, 132] width 39 height 13
click at [445, 105] on button "×" at bounding box center [446, 107] width 7 height 11
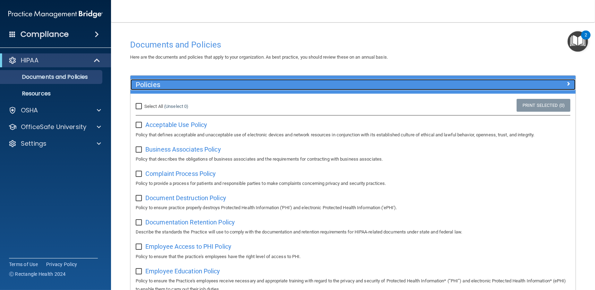
click at [150, 83] on h5 "Policies" at bounding box center [297, 85] width 323 height 8
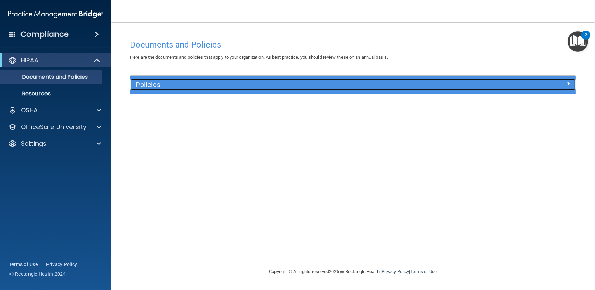
click at [166, 86] on h5 "Policies" at bounding box center [297, 85] width 323 height 8
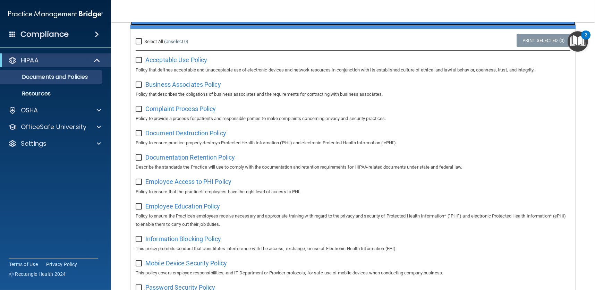
scroll to position [69, 0]
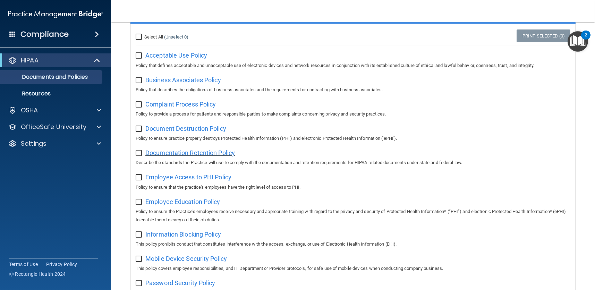
click at [217, 153] on span "Documentation Retention Policy" at bounding box center [190, 152] width 90 height 7
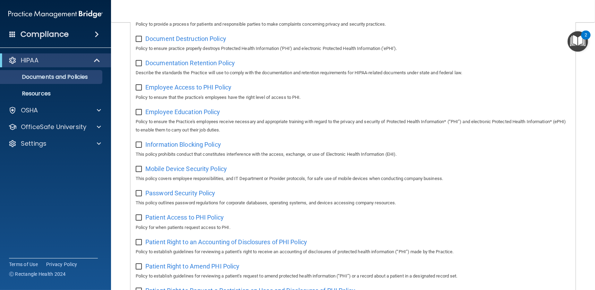
scroll to position [208, 0]
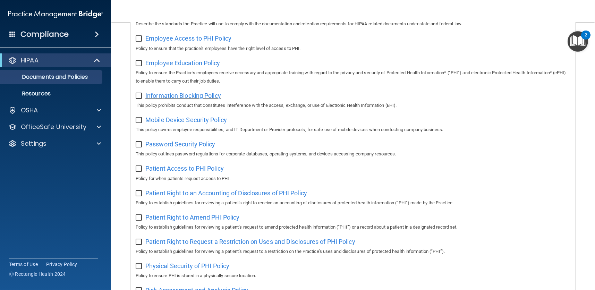
click at [204, 97] on span "Information Blocking Policy" at bounding box center [183, 95] width 76 height 7
click at [98, 126] on span at bounding box center [99, 127] width 4 height 8
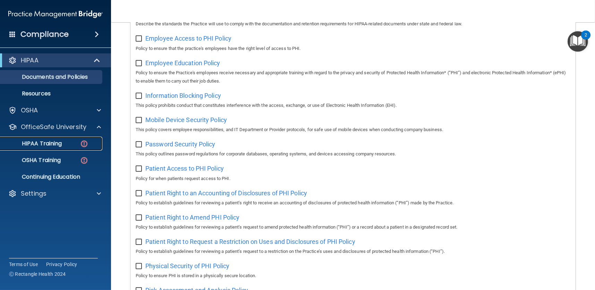
click at [58, 145] on p "HIPAA Training" at bounding box center [33, 143] width 57 height 7
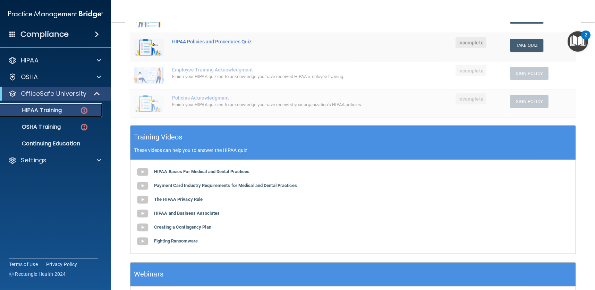
scroll to position [168, 0]
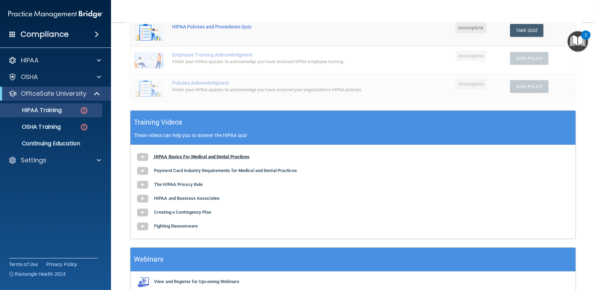
click at [196, 155] on b "HIPAA Basics For Medical and Dental Practices" at bounding box center [202, 156] width 96 height 5
click at [214, 168] on b "Payment Card Industry Requirements for Medical and Dental Practices" at bounding box center [225, 170] width 143 height 5
click at [191, 183] on b "The HIPAA Privacy Rule" at bounding box center [178, 184] width 49 height 5
click at [191, 196] on b "HIPAA and Business Associates" at bounding box center [187, 198] width 66 height 5
click at [195, 211] on b "Creating a Contingency Plan" at bounding box center [182, 212] width 57 height 5
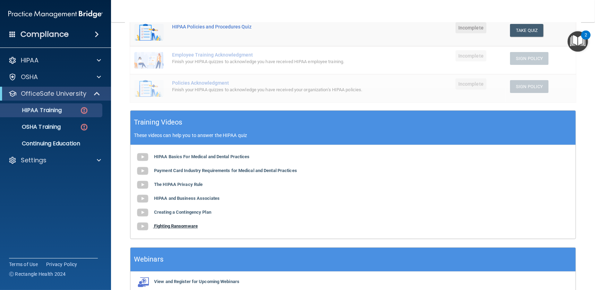
click at [177, 223] on b "Fighting Ransomware" at bounding box center [176, 225] width 44 height 5
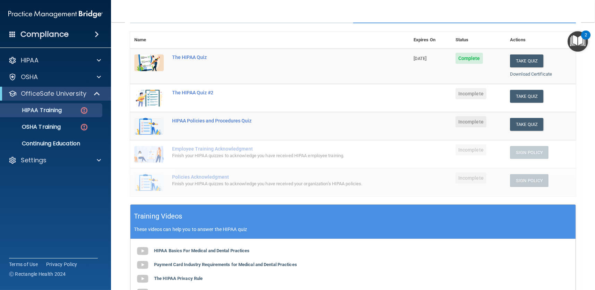
scroll to position [29, 0]
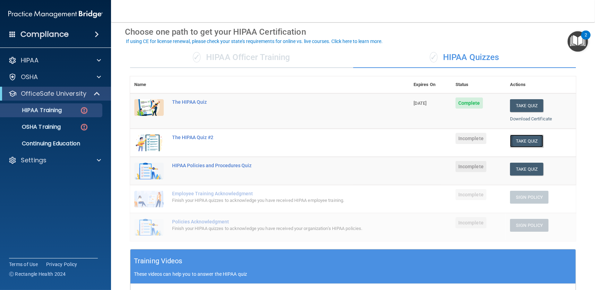
click at [515, 141] on button "Take Quiz" at bounding box center [526, 141] width 33 height 13
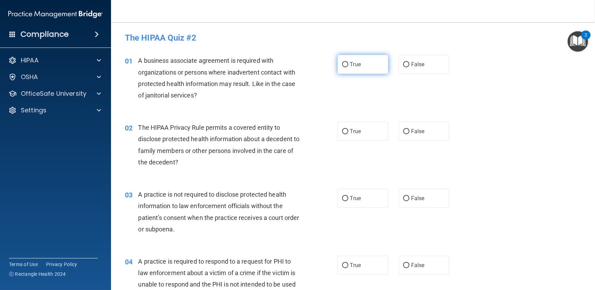
click at [350, 68] on label "True" at bounding box center [363, 64] width 51 height 19
click at [348, 67] on input "True" at bounding box center [345, 64] width 6 height 5
radio input "true"
click at [366, 133] on label "True" at bounding box center [363, 131] width 51 height 19
click at [348, 133] on input "True" at bounding box center [345, 131] width 6 height 5
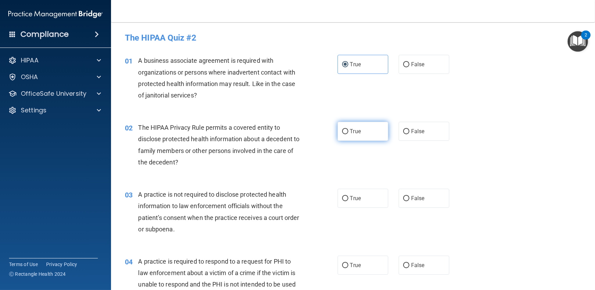
radio input "true"
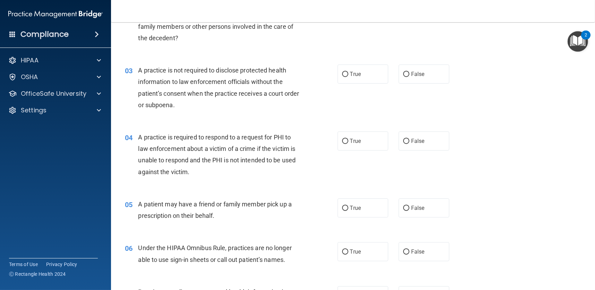
scroll to position [139, 0]
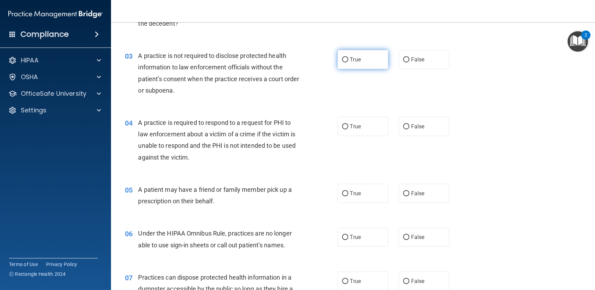
click at [356, 62] on span "True" at bounding box center [355, 59] width 11 height 7
click at [348, 62] on input "True" at bounding box center [345, 59] width 6 height 5
radio input "true"
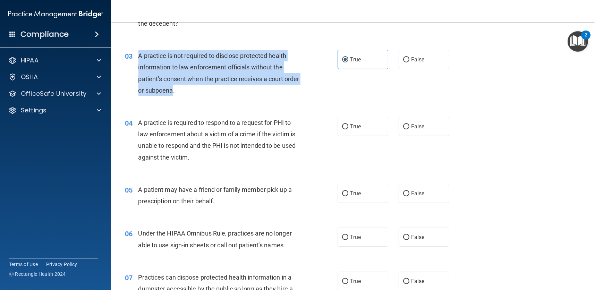
drag, startPoint x: 138, startPoint y: 54, endPoint x: 188, endPoint y: 92, distance: 62.4
click at [188, 92] on span "A practice is not required to disclose protected health information to law enfo…" at bounding box center [218, 73] width 161 height 42
copy span "A practice is not required to disclose protected health information to law enfo…"
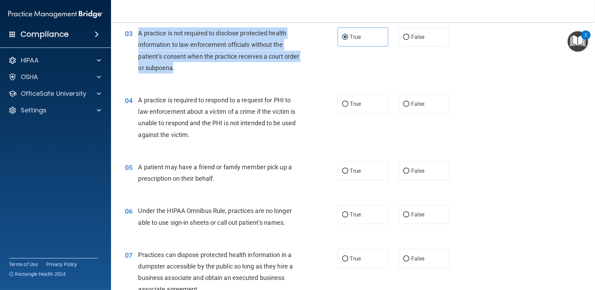
scroll to position [173, 0]
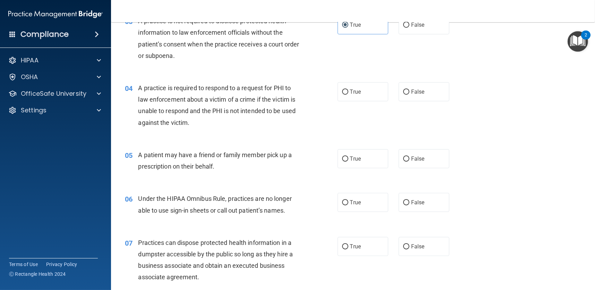
click at [269, 118] on div "A practice is required to respond to a request for PHI to law enforcement about…" at bounding box center [221, 105] width 167 height 46
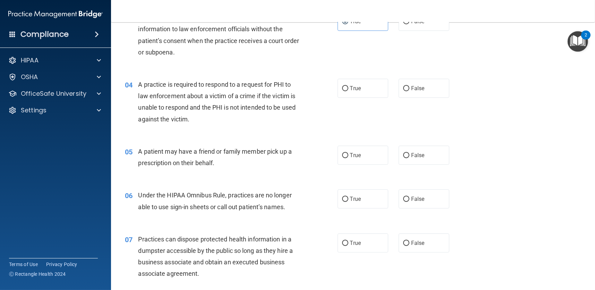
scroll to position [139, 0]
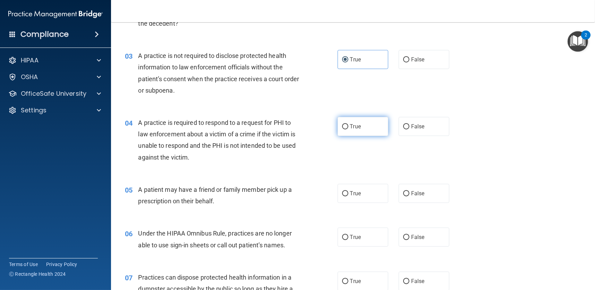
click at [363, 128] on label "True" at bounding box center [363, 126] width 51 height 19
click at [348, 128] on input "True" at bounding box center [345, 126] width 6 height 5
radio input "true"
click at [365, 192] on label "True" at bounding box center [363, 193] width 51 height 19
click at [348, 192] on input "True" at bounding box center [345, 193] width 6 height 5
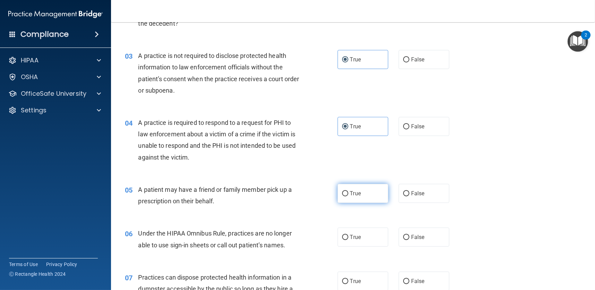
radio input "true"
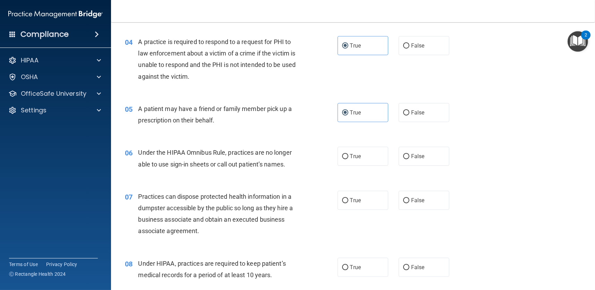
scroll to position [278, 0]
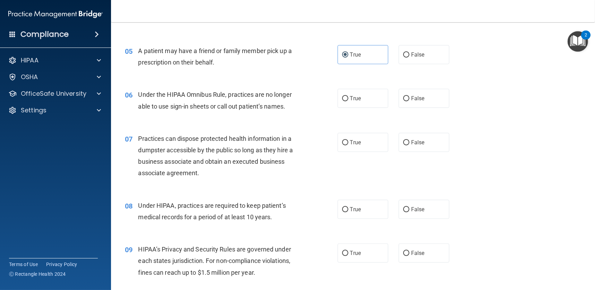
click at [423, 108] on div "06 Under the HIPAA Omnibus Rule, practices are no longer able to use sign-in sh…" at bounding box center [353, 102] width 467 height 44
click at [422, 100] on label "False" at bounding box center [424, 98] width 51 height 19
click at [409, 100] on input "False" at bounding box center [406, 98] width 6 height 5
radio input "true"
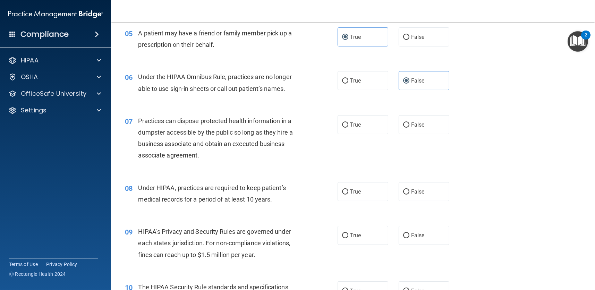
scroll to position [312, 0]
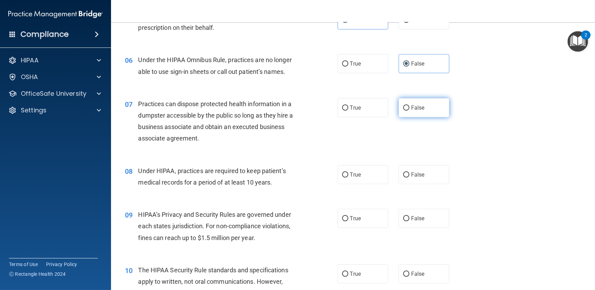
click at [417, 111] on label "False" at bounding box center [424, 107] width 51 height 19
click at [409, 111] on input "False" at bounding box center [406, 107] width 6 height 5
radio input "true"
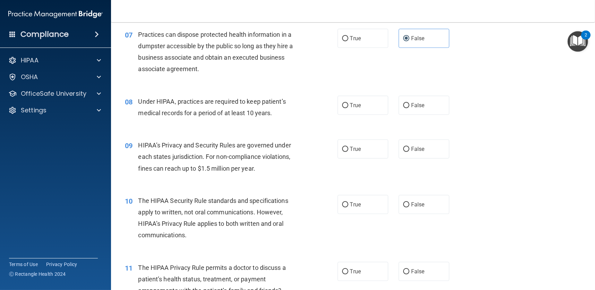
scroll to position [382, 0]
click at [357, 108] on span "True" at bounding box center [355, 105] width 11 height 7
click at [348, 108] on input "True" at bounding box center [345, 105] width 6 height 5
radio input "true"
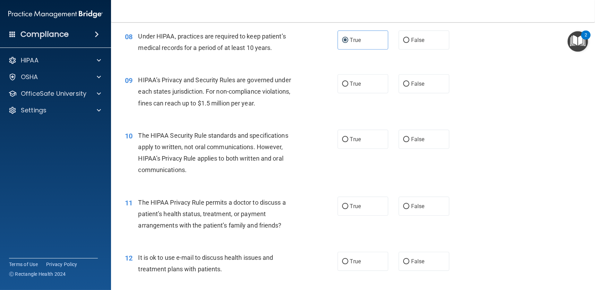
scroll to position [451, 0]
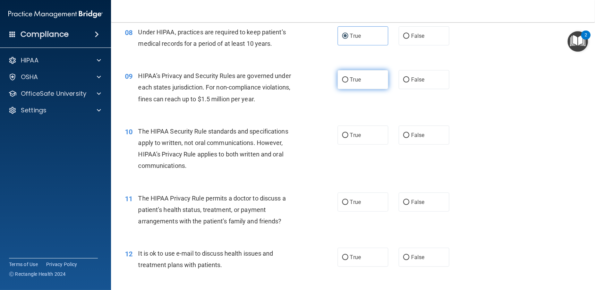
click at [359, 84] on label "True" at bounding box center [363, 79] width 51 height 19
click at [348, 83] on input "True" at bounding box center [345, 79] width 6 height 5
radio input "true"
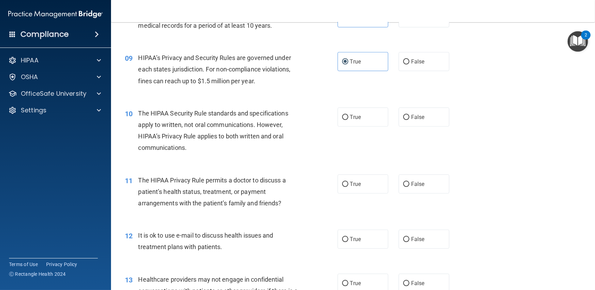
scroll to position [486, 0]
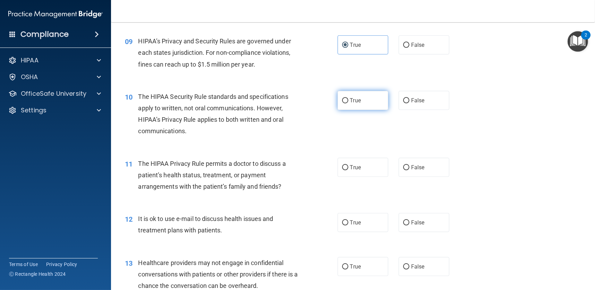
click at [360, 103] on label "True" at bounding box center [363, 100] width 51 height 19
click at [348, 103] on input "True" at bounding box center [345, 100] width 6 height 5
radio input "true"
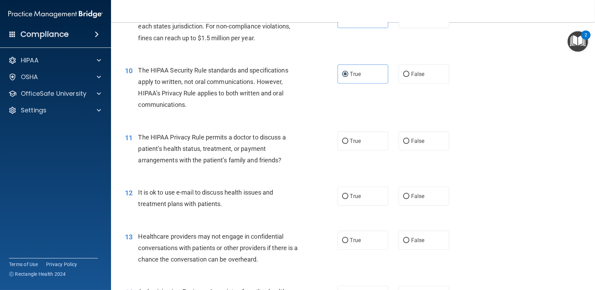
scroll to position [590, 0]
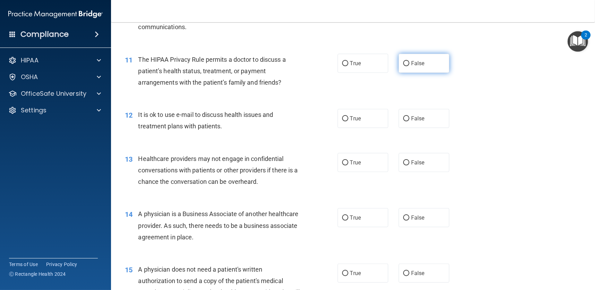
click at [416, 67] on label "False" at bounding box center [424, 63] width 51 height 19
click at [409, 66] on input "False" at bounding box center [406, 63] width 6 height 5
radio input "true"
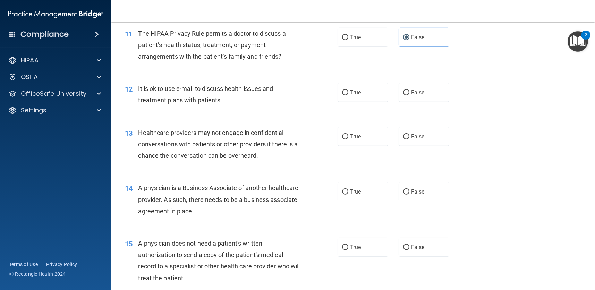
scroll to position [659, 0]
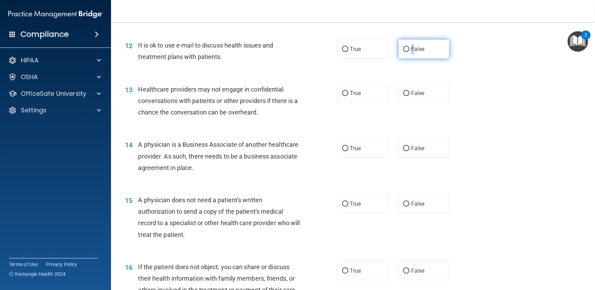
click at [411, 46] on span "False" at bounding box center [418, 49] width 14 height 7
click at [444, 47] on label "False" at bounding box center [424, 49] width 51 height 19
click at [409, 47] on input "False" at bounding box center [406, 49] width 6 height 5
radio input "true"
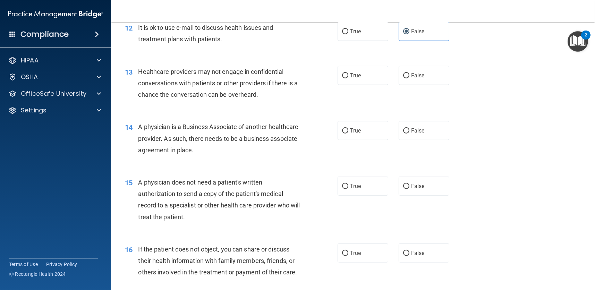
scroll to position [694, 0]
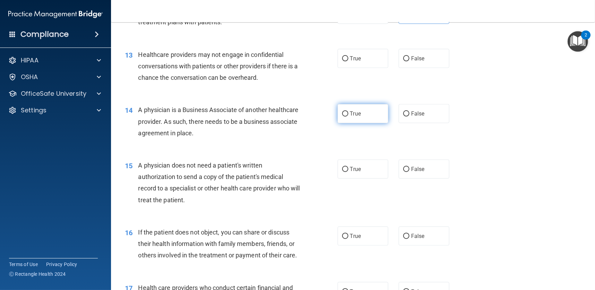
click at [366, 112] on label "True" at bounding box center [363, 113] width 51 height 19
click at [348, 112] on input "True" at bounding box center [345, 113] width 6 height 5
radio input "true"
click at [380, 61] on label "True" at bounding box center [363, 58] width 51 height 19
click at [348, 61] on input "True" at bounding box center [345, 58] width 6 height 5
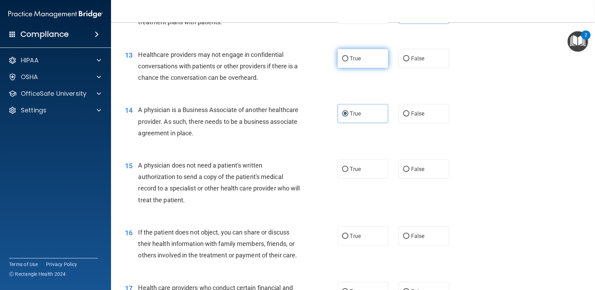
radio input "true"
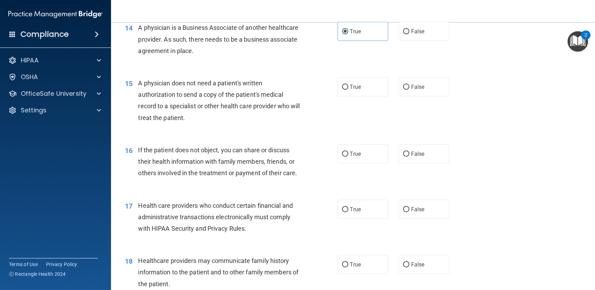
scroll to position [798, 0]
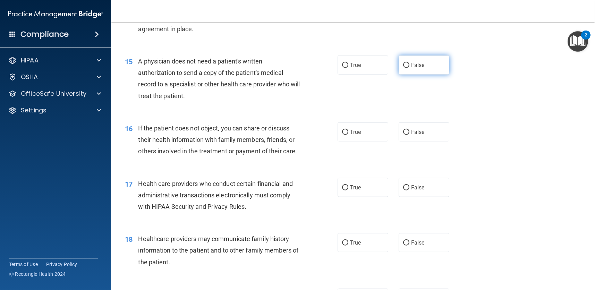
click at [403, 68] on label "False" at bounding box center [424, 65] width 51 height 19
click at [403, 68] on input "False" at bounding box center [406, 65] width 6 height 5
radio input "true"
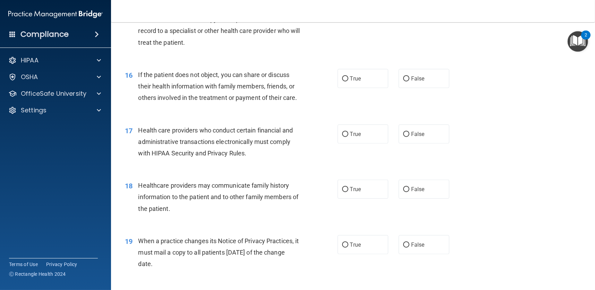
scroll to position [867, 0]
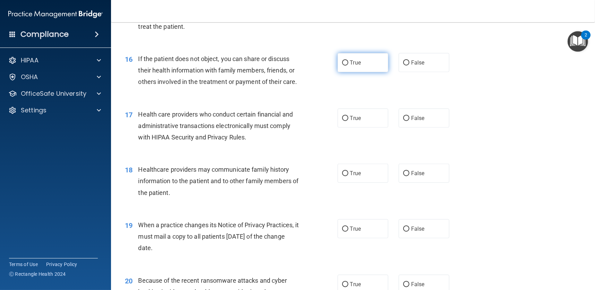
click at [359, 63] on label "True" at bounding box center [363, 62] width 51 height 19
click at [348, 63] on input "True" at bounding box center [345, 62] width 6 height 5
radio input "true"
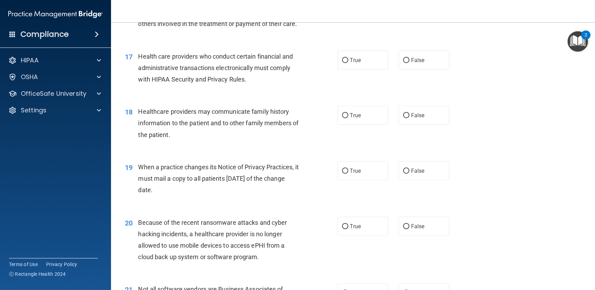
scroll to position [937, 0]
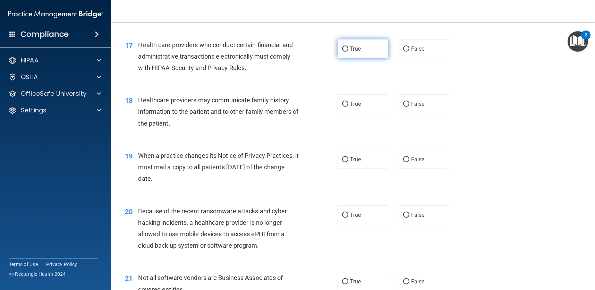
click at [357, 51] on span "True" at bounding box center [355, 48] width 11 height 7
click at [348, 51] on input "True" at bounding box center [345, 48] width 6 height 5
radio input "true"
click at [414, 109] on label "False" at bounding box center [424, 103] width 51 height 19
click at [409, 107] on input "False" at bounding box center [406, 104] width 6 height 5
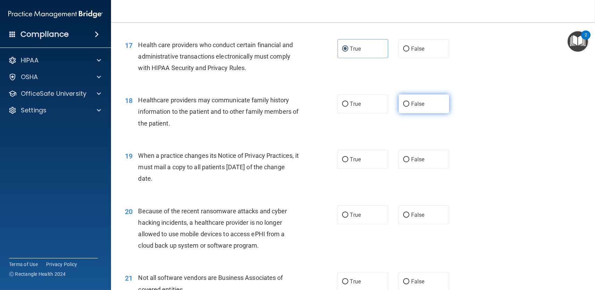
radio input "true"
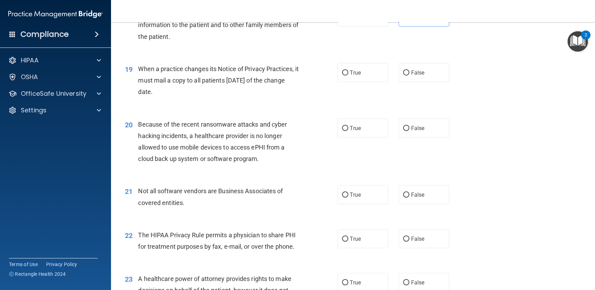
scroll to position [1041, 0]
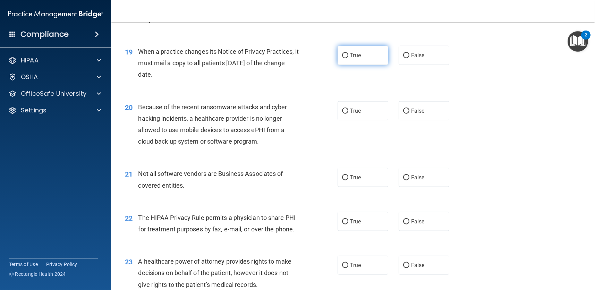
click at [357, 58] on span "True" at bounding box center [355, 55] width 11 height 7
click at [348, 58] on input "True" at bounding box center [345, 55] width 6 height 5
radio input "true"
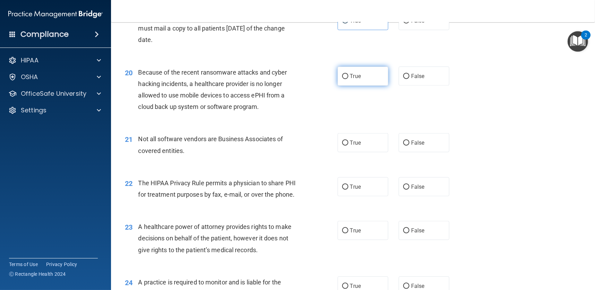
click at [353, 76] on span "True" at bounding box center [355, 76] width 11 height 7
click at [348, 76] on input "True" at bounding box center [345, 76] width 6 height 5
radio input "true"
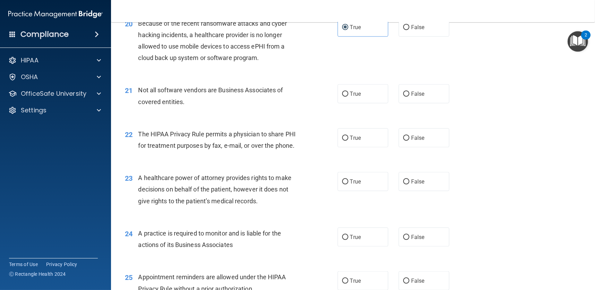
scroll to position [1145, 0]
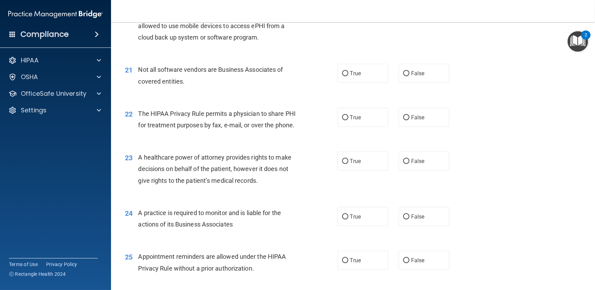
click at [385, 76] on div "True False" at bounding box center [399, 73] width 122 height 19
click at [358, 75] on span "True" at bounding box center [355, 73] width 11 height 7
click at [348, 75] on input "True" at bounding box center [345, 73] width 6 height 5
radio input "true"
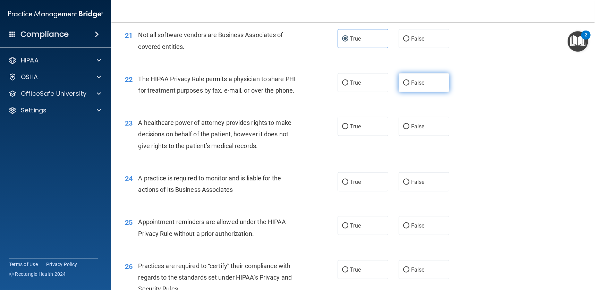
click at [415, 88] on label "False" at bounding box center [424, 82] width 51 height 19
click at [409, 86] on input "False" at bounding box center [406, 82] width 6 height 5
radio input "true"
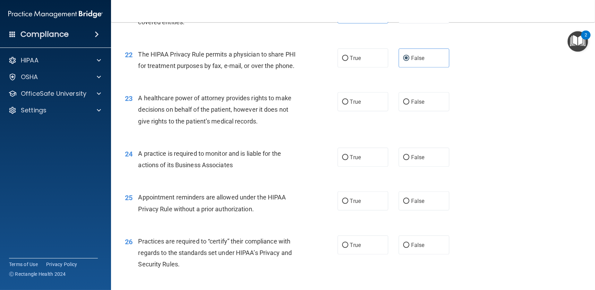
scroll to position [1249, 0]
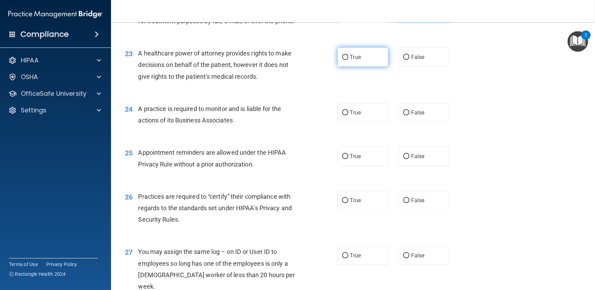
click at [351, 52] on label "True" at bounding box center [363, 57] width 51 height 19
click at [348, 55] on input "True" at bounding box center [345, 57] width 6 height 5
radio input "true"
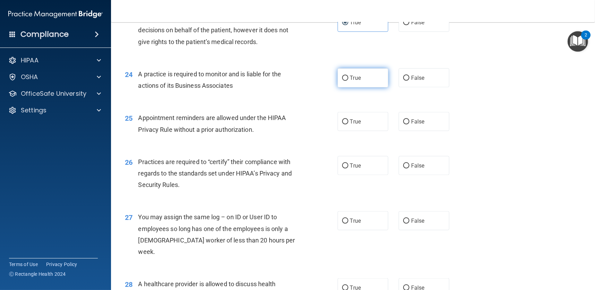
click at [342, 79] on input "True" at bounding box center [345, 78] width 6 height 5
radio input "true"
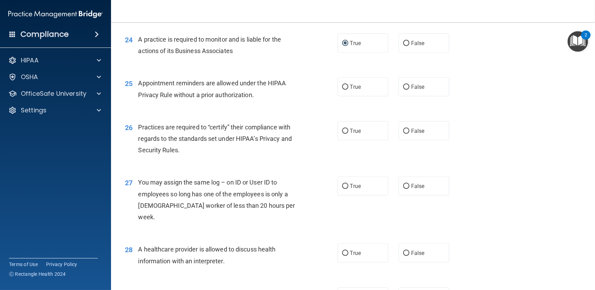
scroll to position [1353, 0]
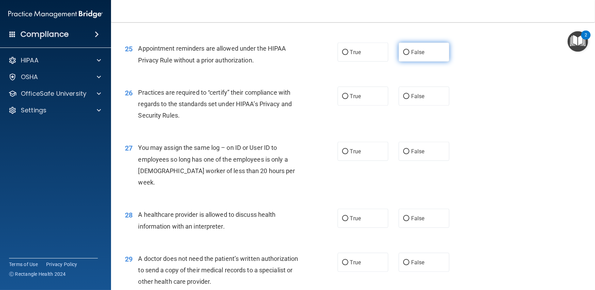
click at [419, 54] on span "False" at bounding box center [418, 52] width 14 height 7
click at [408, 45] on label "False" at bounding box center [424, 52] width 51 height 19
click at [408, 50] on input "False" at bounding box center [406, 52] width 6 height 5
radio input "true"
click at [426, 54] on label "False" at bounding box center [424, 52] width 51 height 19
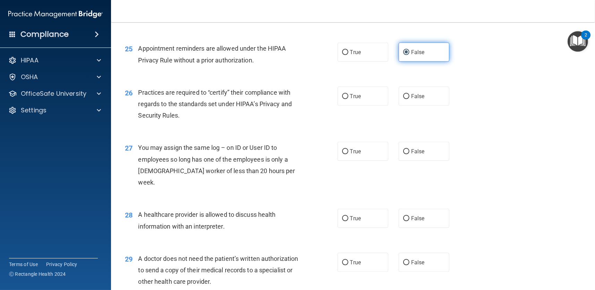
click at [409, 54] on input "False" at bounding box center [406, 52] width 6 height 5
click at [160, 45] on span "Appointment reminders are allowed under the HIPAA Privacy Rule without a prior …" at bounding box center [212, 54] width 148 height 19
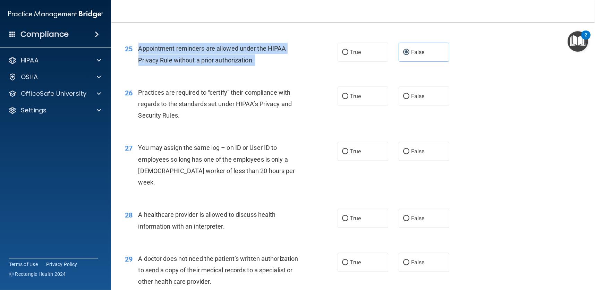
click at [160, 45] on span "Appointment reminders are allowed under the HIPAA Privacy Rule without a prior …" at bounding box center [212, 54] width 148 height 19
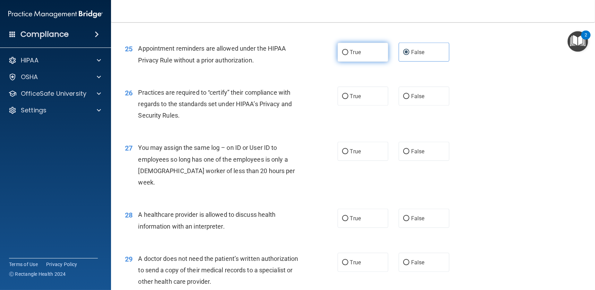
click at [355, 54] on span "True" at bounding box center [355, 52] width 11 height 7
click at [348, 54] on input "True" at bounding box center [345, 52] width 6 height 5
radio input "true"
click at [411, 53] on span "False" at bounding box center [418, 52] width 14 height 7
click at [409, 53] on input "False" at bounding box center [406, 52] width 6 height 5
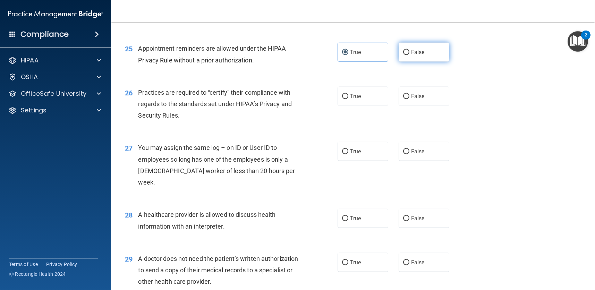
radio input "true"
radio input "false"
click at [356, 96] on span "True" at bounding box center [355, 96] width 11 height 7
click at [348, 96] on input "True" at bounding box center [345, 96] width 6 height 5
radio input "true"
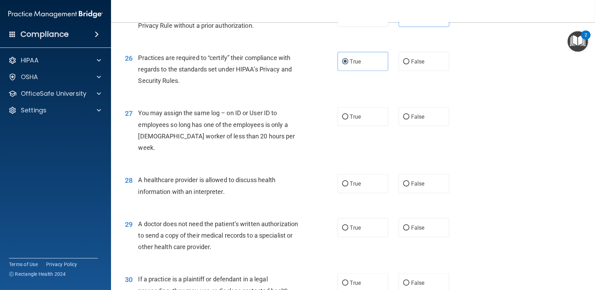
scroll to position [1423, 0]
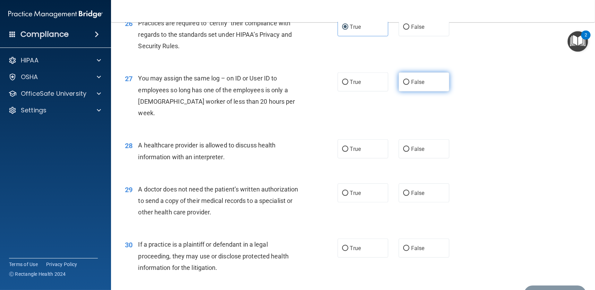
click at [429, 84] on label "False" at bounding box center [424, 82] width 51 height 19
click at [409, 84] on input "False" at bounding box center [406, 82] width 6 height 5
radio input "true"
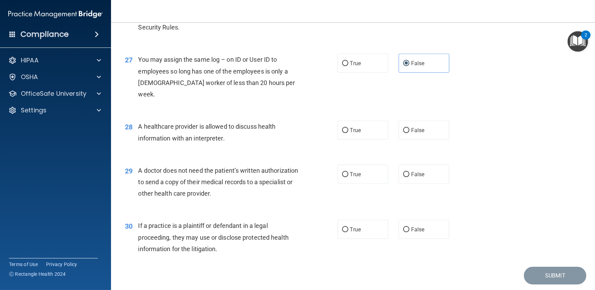
scroll to position [1451, 0]
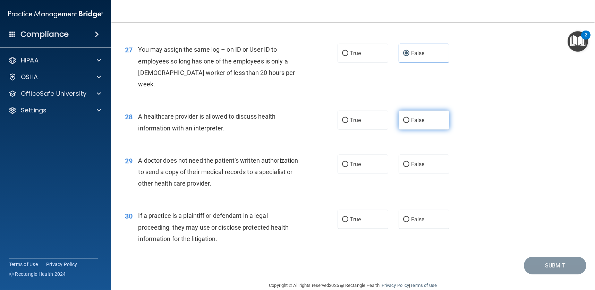
click at [433, 111] on label "False" at bounding box center [424, 120] width 51 height 19
click at [409, 118] on input "False" at bounding box center [406, 120] width 6 height 5
radio input "true"
click at [419, 161] on span "False" at bounding box center [418, 164] width 14 height 7
click at [409, 162] on input "False" at bounding box center [406, 164] width 6 height 5
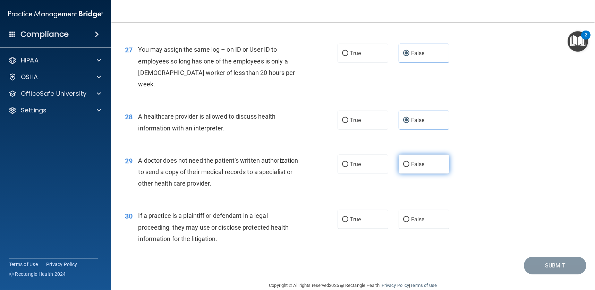
radio input "true"
click at [365, 210] on label "True" at bounding box center [363, 219] width 51 height 19
click at [348, 217] on input "True" at bounding box center [345, 219] width 6 height 5
radio input "true"
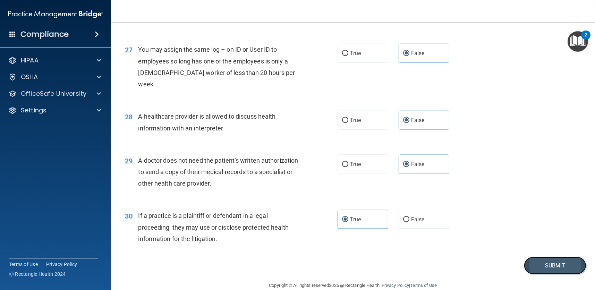
click at [542, 257] on button "Submit" at bounding box center [555, 266] width 62 height 18
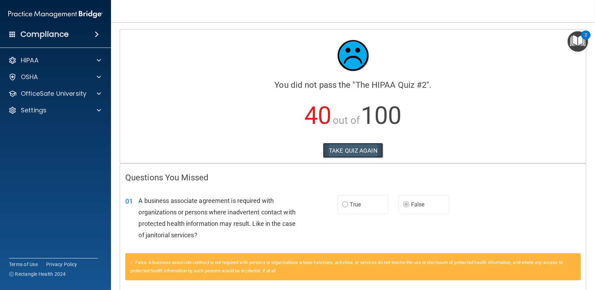
click at [367, 152] on button "TAKE QUIZ AGAIN" at bounding box center [353, 150] width 60 height 15
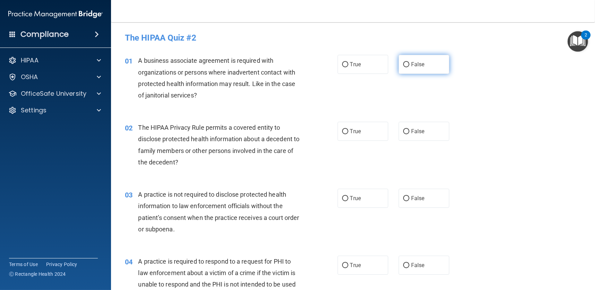
click at [408, 64] on label "False" at bounding box center [424, 64] width 51 height 19
click at [408, 64] on input "False" at bounding box center [406, 64] width 6 height 5
radio input "true"
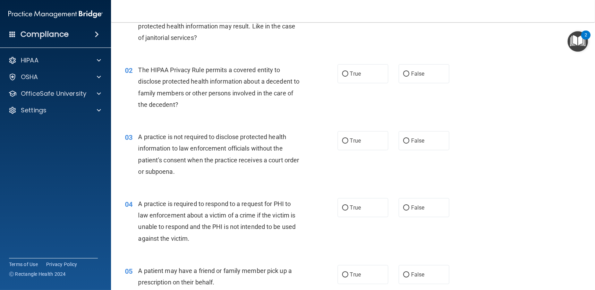
scroll to position [69, 0]
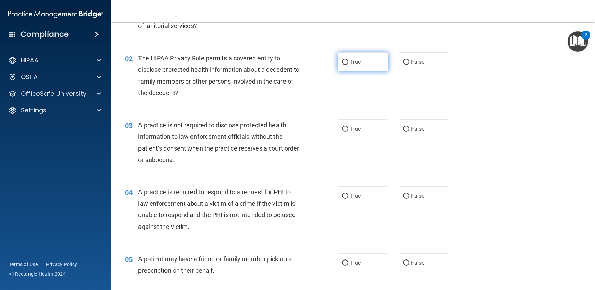
click at [350, 63] on span "True" at bounding box center [355, 62] width 11 height 7
click at [348, 63] on input "True" at bounding box center [345, 62] width 6 height 5
radio input "true"
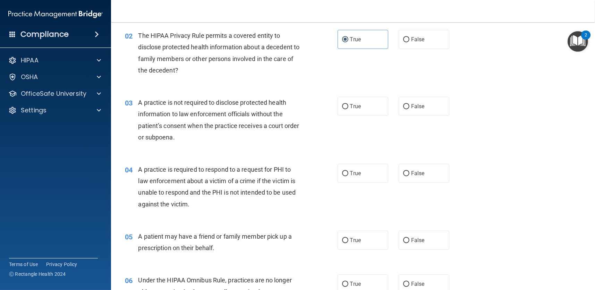
scroll to position [104, 0]
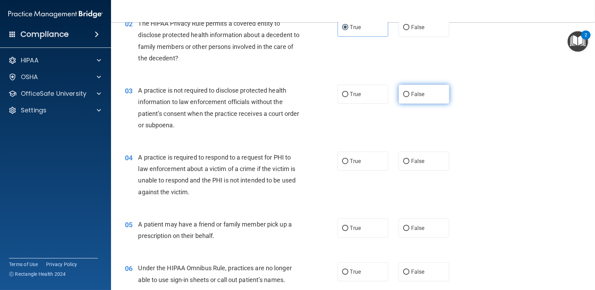
click at [418, 97] on span "False" at bounding box center [418, 94] width 14 height 7
click at [409, 97] on input "False" at bounding box center [406, 94] width 6 height 5
radio input "true"
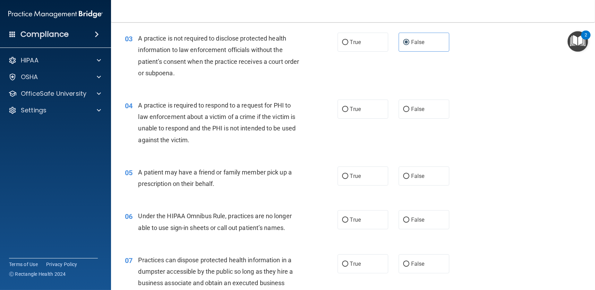
scroll to position [139, 0]
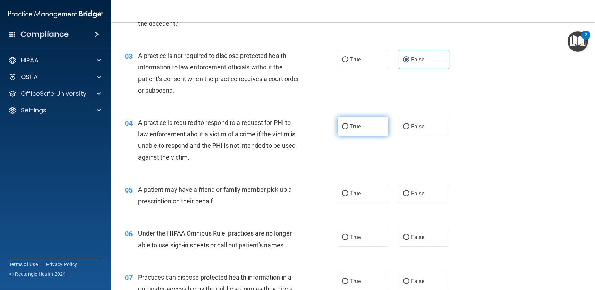
click at [342, 129] on input "True" at bounding box center [345, 126] width 6 height 5
radio input "true"
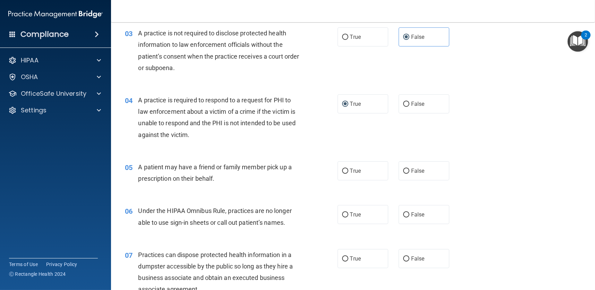
scroll to position [173, 0]
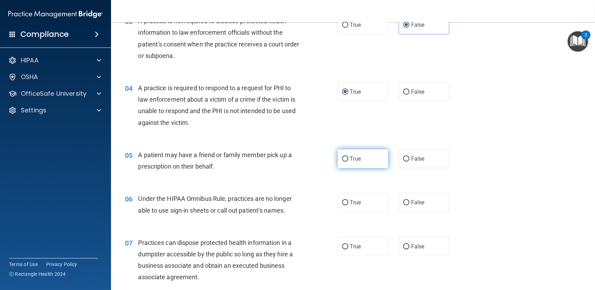
click at [349, 164] on label "True" at bounding box center [363, 158] width 51 height 19
click at [348, 162] on input "True" at bounding box center [345, 158] width 6 height 5
radio input "true"
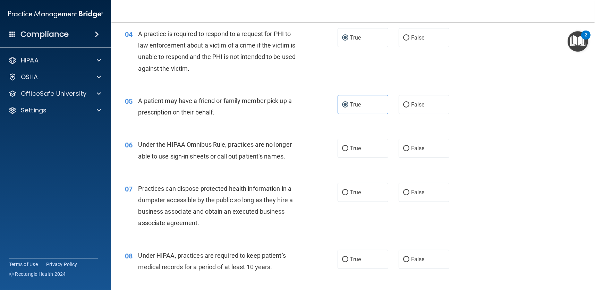
scroll to position [243, 0]
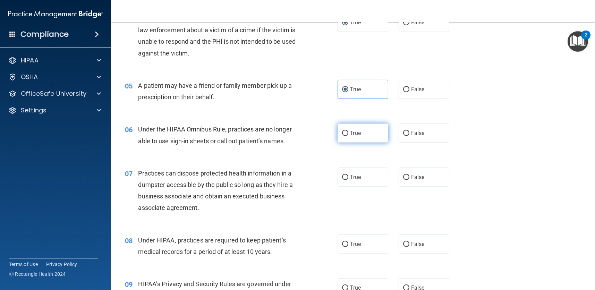
click at [361, 137] on label "True" at bounding box center [363, 133] width 51 height 19
click at [348, 136] on input "True" at bounding box center [345, 133] width 6 height 5
radio input "true"
click at [411, 135] on span "False" at bounding box center [418, 133] width 14 height 7
click at [408, 135] on input "False" at bounding box center [406, 133] width 6 height 5
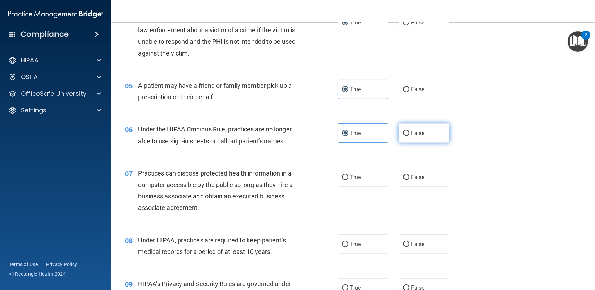
radio input "true"
radio input "false"
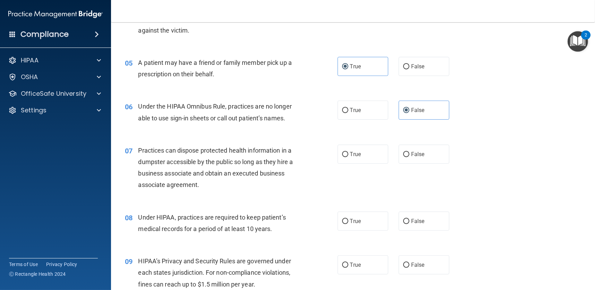
scroll to position [312, 0]
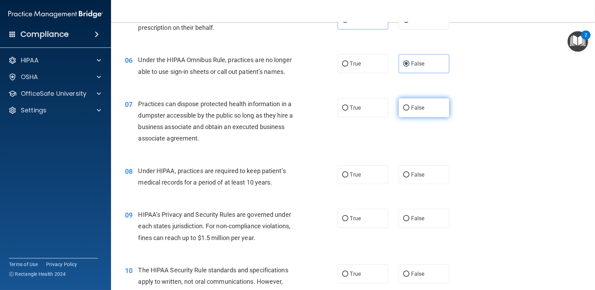
click at [421, 108] on label "False" at bounding box center [424, 107] width 51 height 19
click at [409, 108] on input "False" at bounding box center [406, 107] width 6 height 5
radio input "true"
click at [421, 173] on label "False" at bounding box center [424, 174] width 51 height 19
click at [409, 173] on input "False" at bounding box center [406, 174] width 6 height 5
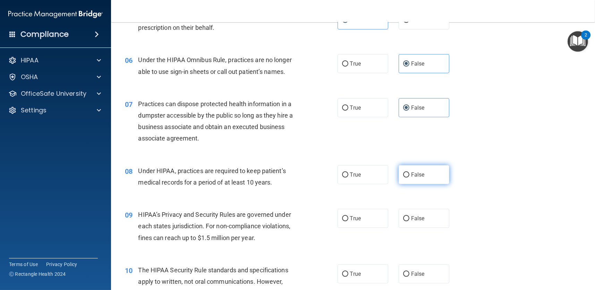
radio input "true"
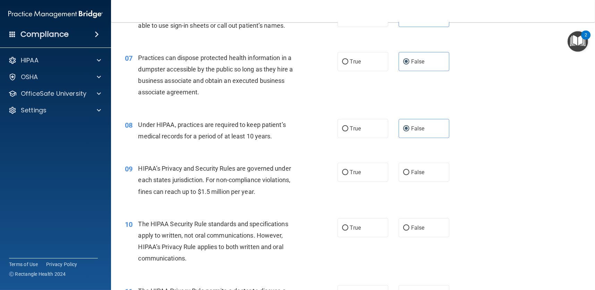
scroll to position [416, 0]
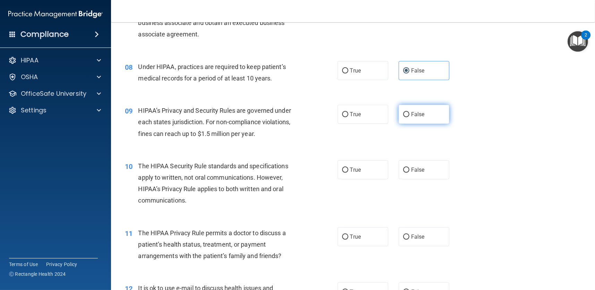
click at [415, 117] on span "False" at bounding box center [418, 114] width 14 height 7
click at [409, 117] on input "False" at bounding box center [406, 114] width 6 height 5
radio input "true"
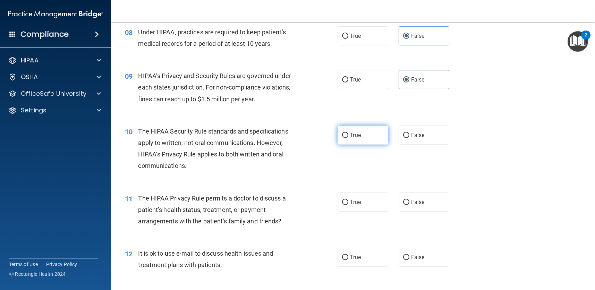
click at [350, 136] on span "True" at bounding box center [355, 135] width 11 height 7
click at [347, 136] on input "True" at bounding box center [345, 135] width 6 height 5
radio input "true"
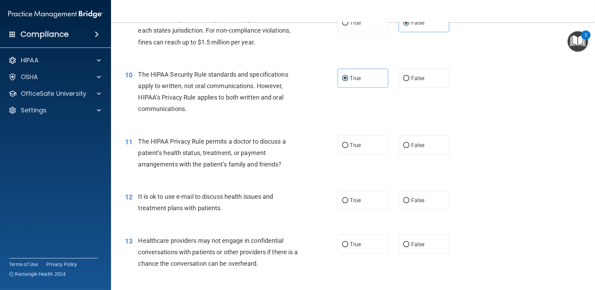
scroll to position [520, 0]
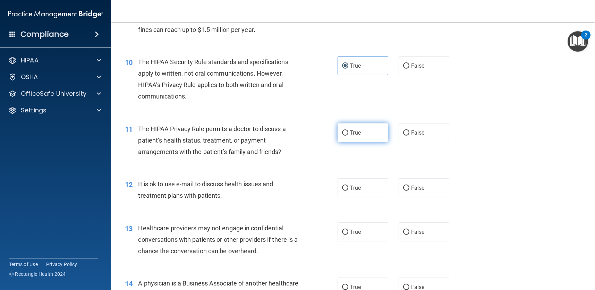
click at [355, 134] on span "True" at bounding box center [355, 132] width 11 height 7
click at [348, 134] on input "True" at bounding box center [345, 132] width 6 height 5
radio input "true"
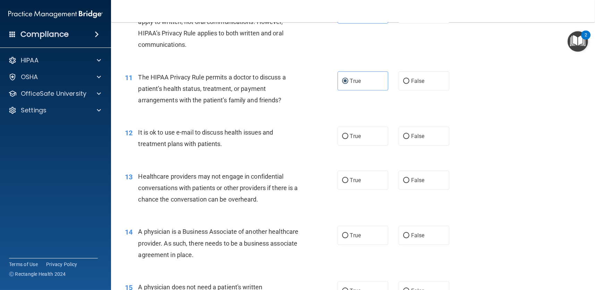
scroll to position [590, 0]
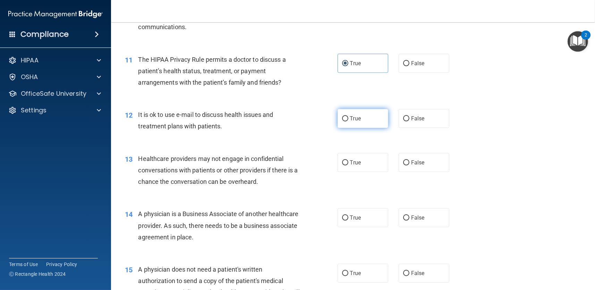
click at [350, 116] on span "True" at bounding box center [355, 118] width 11 height 7
click at [347, 116] on input "True" at bounding box center [345, 118] width 6 height 5
radio input "true"
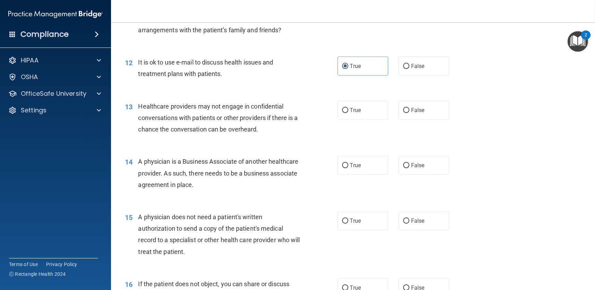
scroll to position [659, 0]
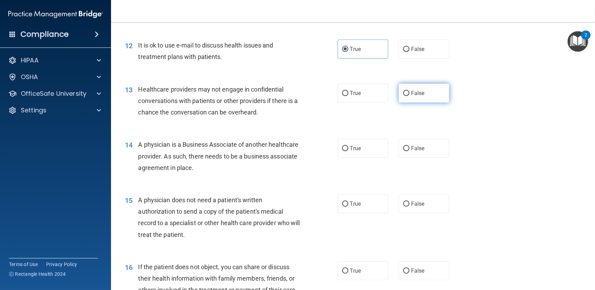
click at [411, 91] on span "False" at bounding box center [418, 93] width 14 height 7
click at [408, 91] on input "False" at bounding box center [406, 93] width 6 height 5
radio input "true"
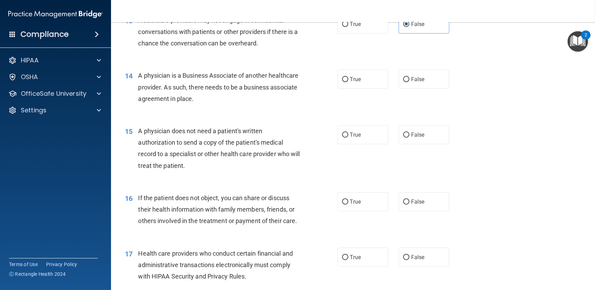
scroll to position [729, 0]
click at [434, 79] on label "False" at bounding box center [424, 78] width 51 height 19
click at [409, 79] on input "False" at bounding box center [406, 79] width 6 height 5
radio input "true"
click at [350, 131] on span "True" at bounding box center [355, 134] width 11 height 7
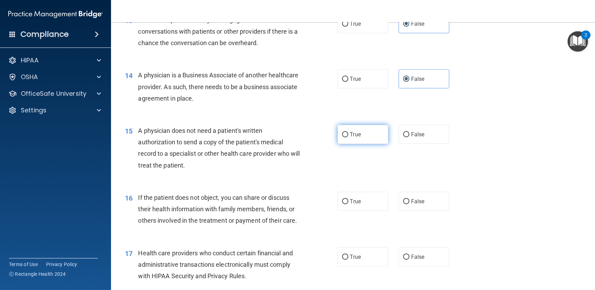
click at [348, 132] on input "True" at bounding box center [345, 134] width 6 height 5
radio input "true"
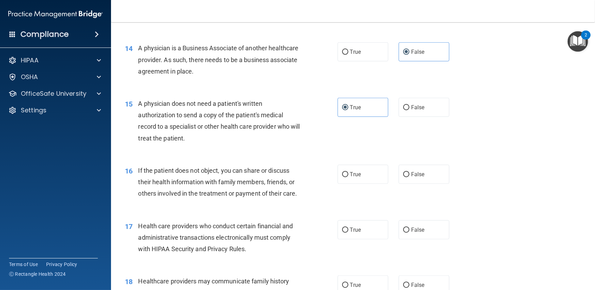
scroll to position [833, 0]
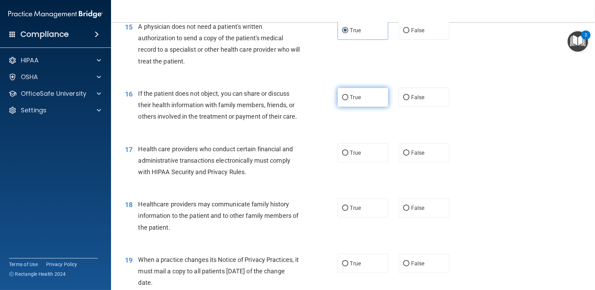
click at [353, 99] on span "True" at bounding box center [355, 97] width 11 height 7
click at [348, 99] on input "True" at bounding box center [345, 97] width 6 height 5
radio input "true"
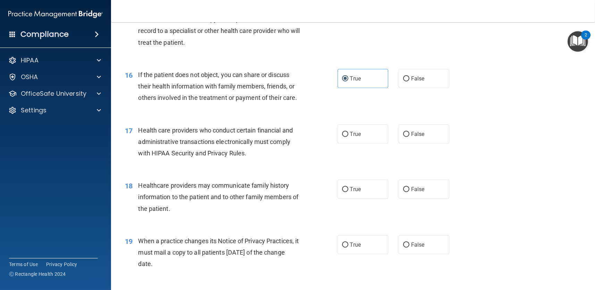
scroll to position [867, 0]
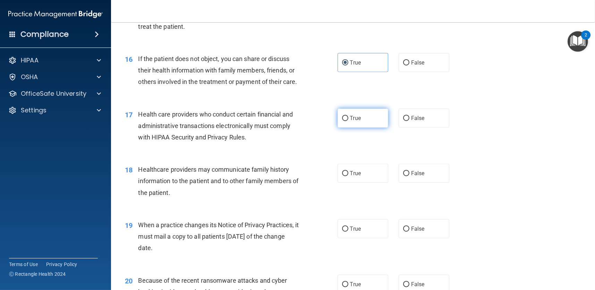
click at [342, 119] on input "True" at bounding box center [345, 118] width 6 height 5
radio input "true"
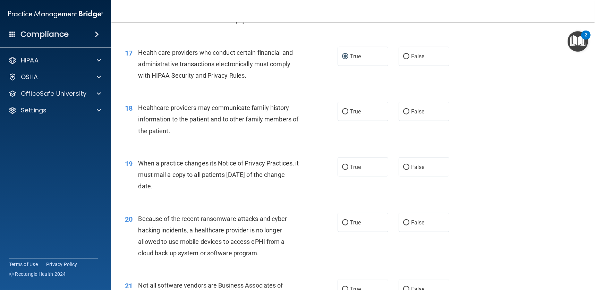
scroll to position [937, 0]
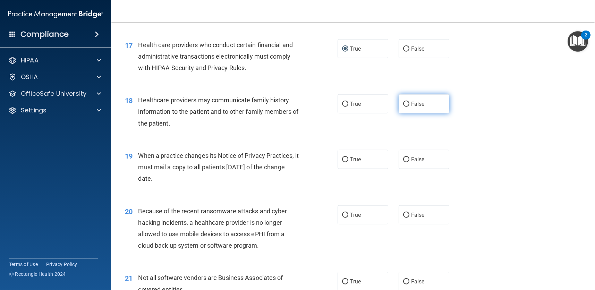
click at [416, 102] on span "False" at bounding box center [418, 104] width 14 height 7
click at [409, 102] on input "False" at bounding box center [406, 104] width 6 height 5
radio input "true"
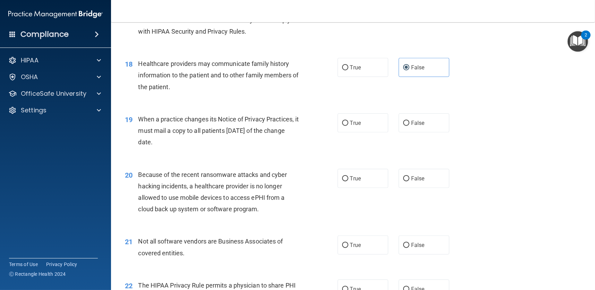
scroll to position [1006, 0]
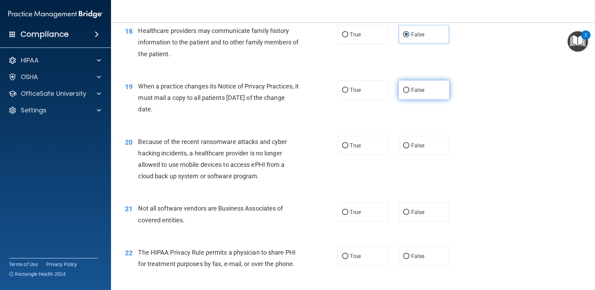
click at [412, 91] on span "False" at bounding box center [418, 90] width 14 height 7
click at [409, 91] on input "False" at bounding box center [406, 90] width 6 height 5
radio input "true"
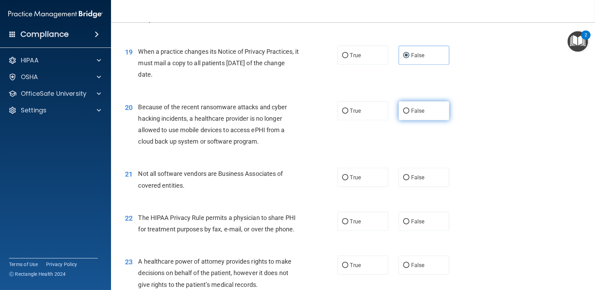
click at [436, 111] on label "False" at bounding box center [424, 110] width 51 height 19
click at [409, 111] on input "False" at bounding box center [406, 111] width 6 height 5
radio input "true"
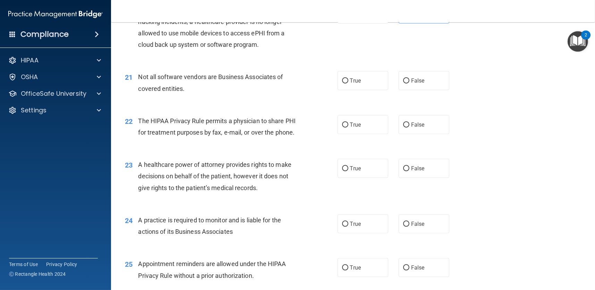
scroll to position [1145, 0]
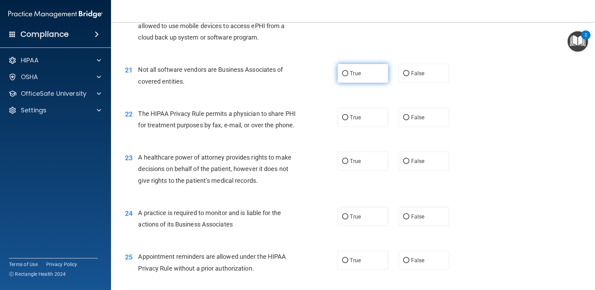
click at [369, 80] on label "True" at bounding box center [363, 73] width 51 height 19
click at [348, 76] on input "True" at bounding box center [345, 73] width 6 height 5
radio input "true"
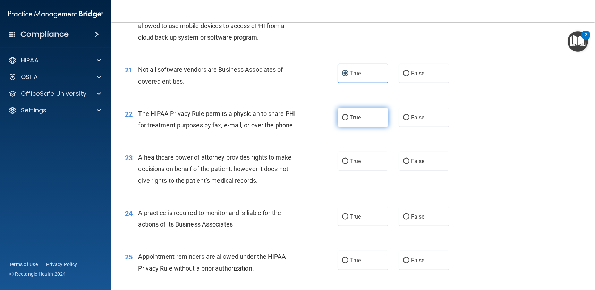
click at [371, 115] on label "True" at bounding box center [363, 117] width 51 height 19
click at [348, 115] on input "True" at bounding box center [345, 117] width 6 height 5
radio input "true"
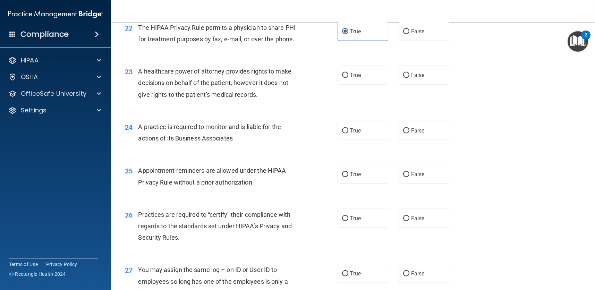
scroll to position [1249, 0]
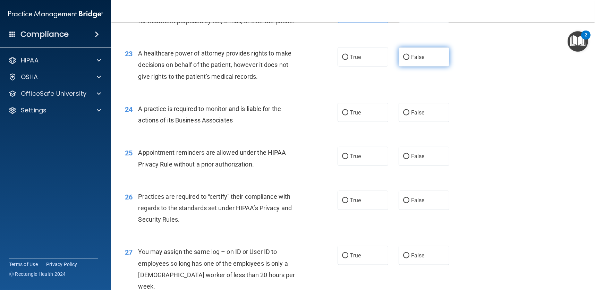
click at [419, 58] on span "False" at bounding box center [418, 57] width 14 height 7
click at [409, 58] on input "False" at bounding box center [406, 57] width 6 height 5
radio input "true"
click at [411, 111] on span "False" at bounding box center [418, 112] width 14 height 7
click at [409, 111] on input "False" at bounding box center [406, 112] width 6 height 5
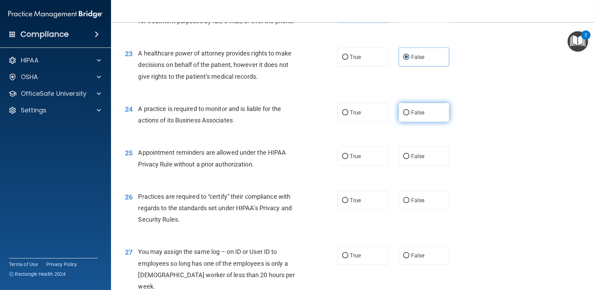
radio input "true"
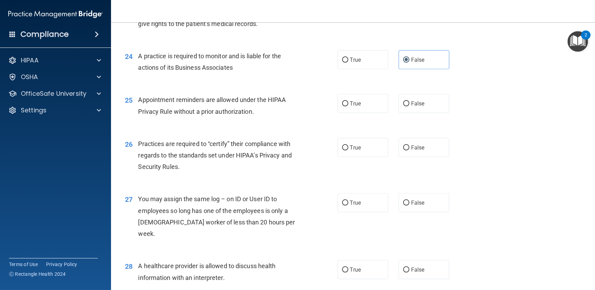
scroll to position [1318, 0]
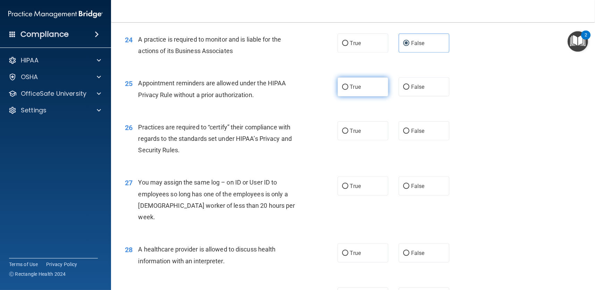
click at [359, 92] on label "True" at bounding box center [363, 86] width 51 height 19
click at [348, 90] on input "True" at bounding box center [345, 87] width 6 height 5
radio input "true"
click at [411, 132] on span "False" at bounding box center [418, 131] width 14 height 7
click at [409, 132] on input "False" at bounding box center [406, 131] width 6 height 5
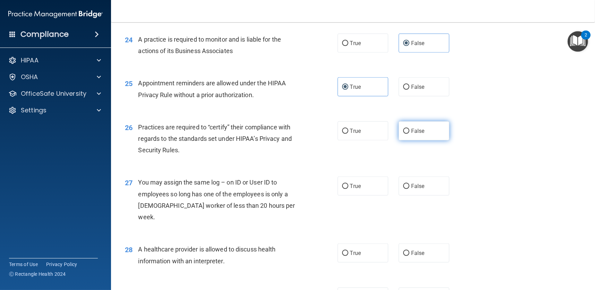
radio input "true"
click at [414, 190] on label "False" at bounding box center [424, 186] width 51 height 19
click at [409, 189] on input "False" at bounding box center [406, 186] width 6 height 5
radio input "true"
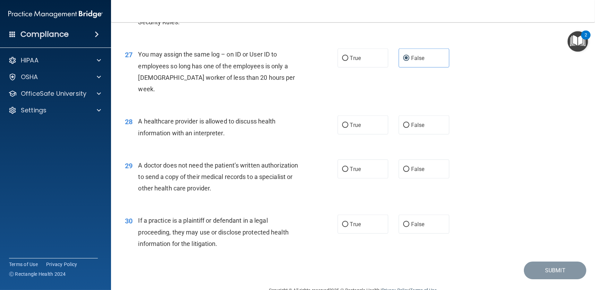
scroll to position [1451, 0]
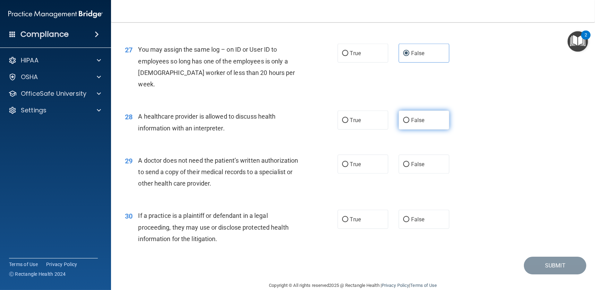
click at [428, 111] on label "False" at bounding box center [424, 120] width 51 height 19
click at [409, 118] on input "False" at bounding box center [406, 120] width 6 height 5
radio input "true"
click at [352, 161] on span "True" at bounding box center [355, 164] width 11 height 7
click at [348, 162] on input "True" at bounding box center [345, 164] width 6 height 5
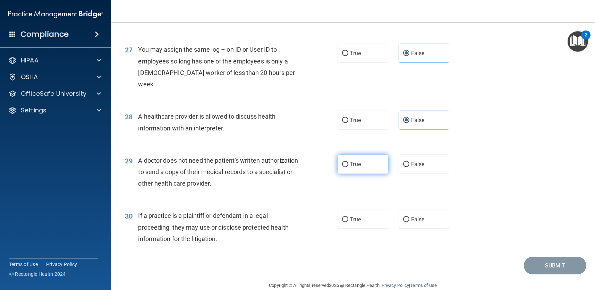
radio input "true"
click at [355, 216] on span "True" at bounding box center [355, 219] width 11 height 7
click at [348, 217] on input "True" at bounding box center [345, 219] width 6 height 5
radio input "true"
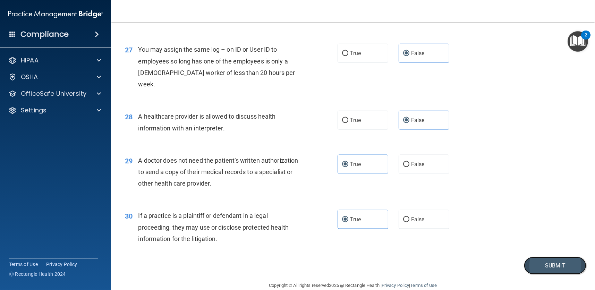
click at [560, 257] on button "Submit" at bounding box center [555, 266] width 62 height 18
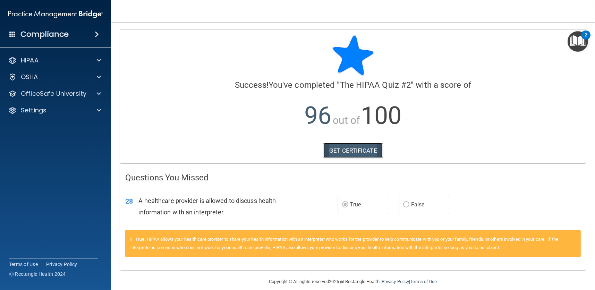
click at [342, 152] on link "GET CERTIFICATE" at bounding box center [352, 150] width 59 height 15
click at [99, 94] on span at bounding box center [99, 94] width 4 height 8
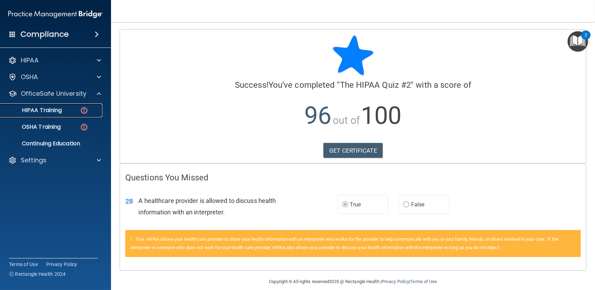
click at [65, 108] on div "HIPAA Training" at bounding box center [52, 110] width 95 height 7
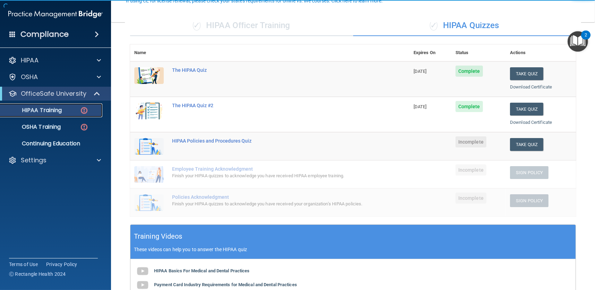
scroll to position [104, 0]
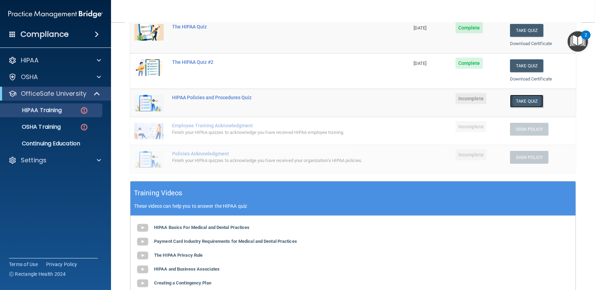
click at [529, 100] on button "Take Quiz" at bounding box center [526, 101] width 33 height 13
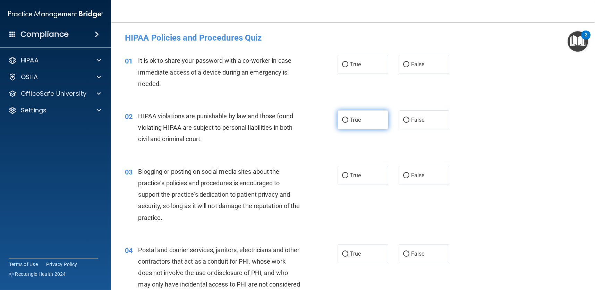
click at [358, 125] on label "True" at bounding box center [363, 119] width 51 height 19
click at [348, 123] on input "True" at bounding box center [345, 120] width 6 height 5
radio input "true"
click at [410, 68] on label "False" at bounding box center [424, 64] width 51 height 19
click at [409, 67] on input "False" at bounding box center [406, 64] width 6 height 5
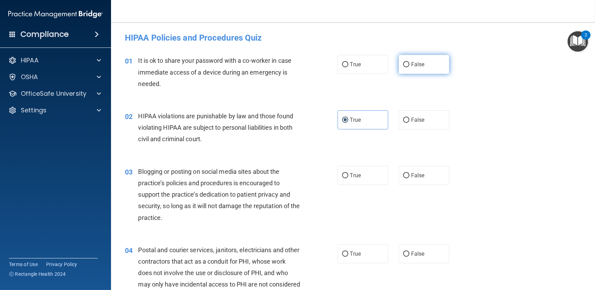
radio input "true"
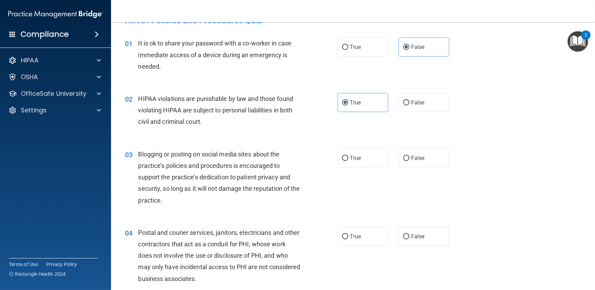
scroll to position [35, 0]
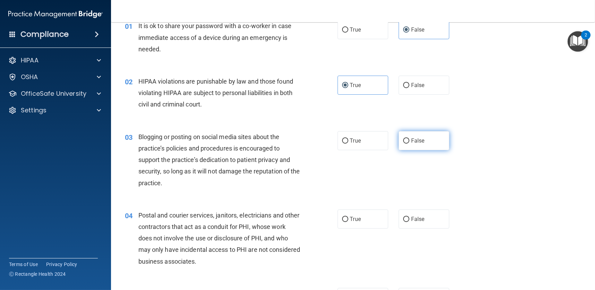
click at [420, 146] on label "False" at bounding box center [424, 140] width 51 height 19
click at [409, 144] on input "False" at bounding box center [406, 140] width 6 height 5
radio input "true"
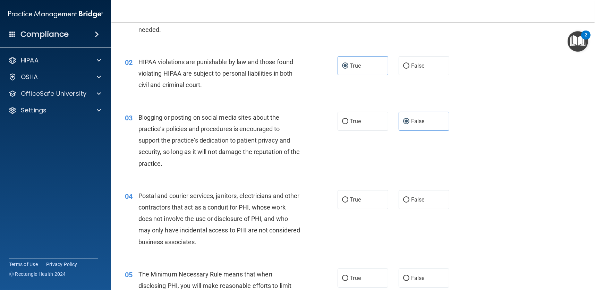
scroll to position [139, 0]
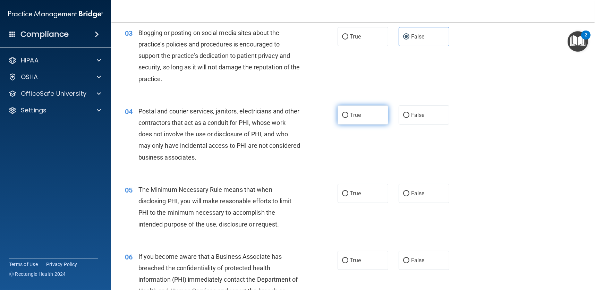
click at [361, 119] on label "True" at bounding box center [363, 114] width 51 height 19
click at [348, 118] on input "True" at bounding box center [345, 115] width 6 height 5
radio input "true"
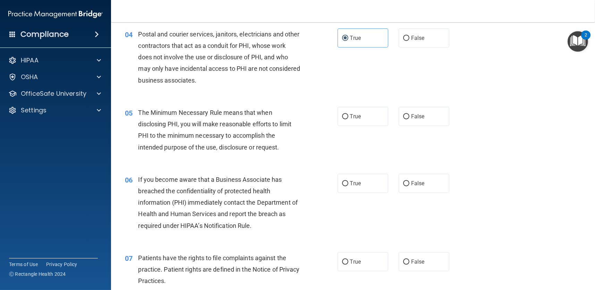
scroll to position [208, 0]
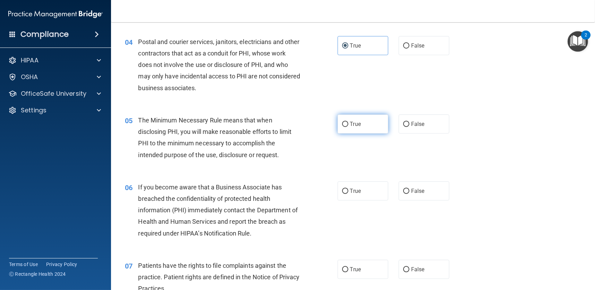
click at [351, 127] on span "True" at bounding box center [355, 124] width 11 height 7
click at [348, 127] on input "True" at bounding box center [345, 124] width 6 height 5
radio input "true"
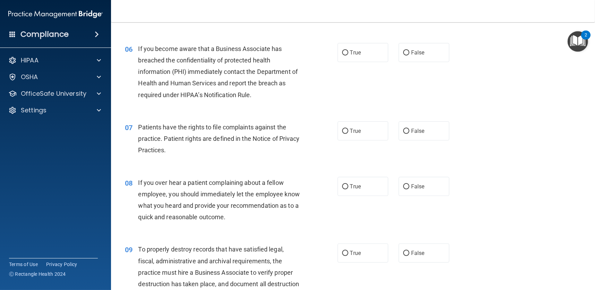
scroll to position [347, 0]
click at [364, 51] on label "True" at bounding box center [363, 52] width 51 height 19
click at [348, 51] on input "True" at bounding box center [345, 52] width 6 height 5
radio input "true"
click at [350, 136] on label "True" at bounding box center [363, 130] width 51 height 19
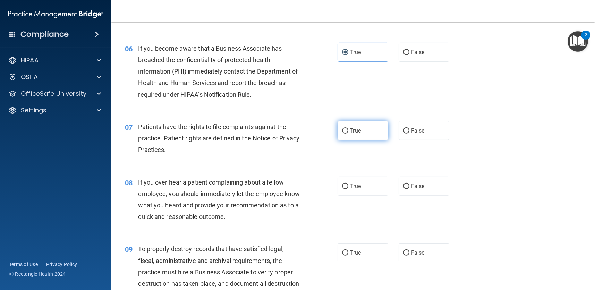
click at [348, 134] on input "True" at bounding box center [345, 130] width 6 height 5
radio input "true"
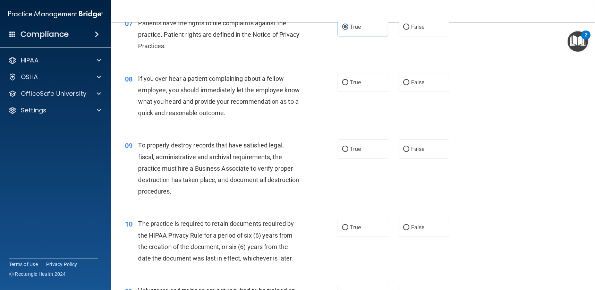
scroll to position [451, 0]
click at [364, 84] on label "True" at bounding box center [363, 82] width 51 height 19
click at [348, 84] on input "True" at bounding box center [345, 82] width 6 height 5
radio input "true"
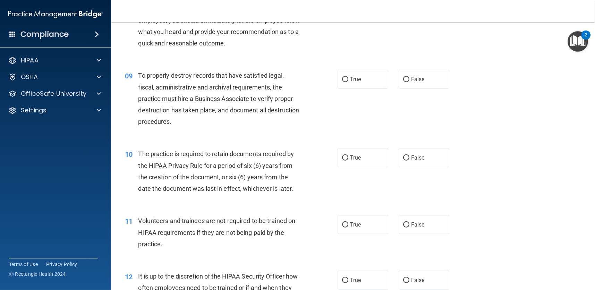
scroll to position [555, 0]
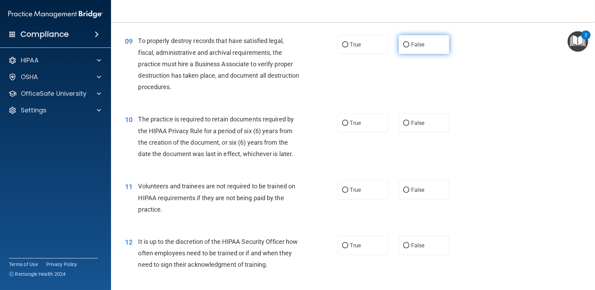
click at [399, 49] on label "False" at bounding box center [424, 44] width 51 height 19
click at [403, 48] on input "False" at bounding box center [406, 44] width 6 height 5
radio input "true"
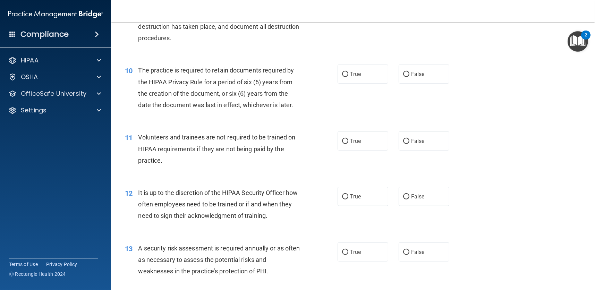
scroll to position [590, 0]
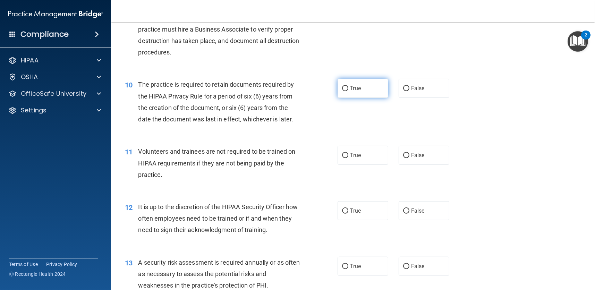
click at [342, 90] on input "True" at bounding box center [345, 88] width 6 height 5
radio input "true"
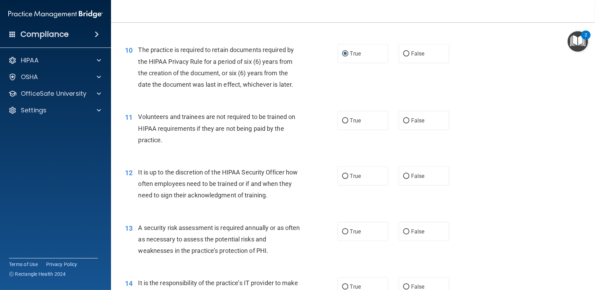
scroll to position [659, 0]
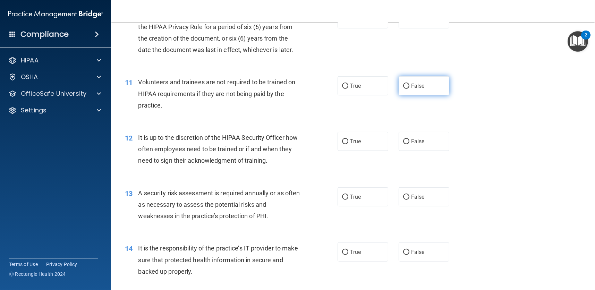
click at [402, 91] on label "False" at bounding box center [424, 85] width 51 height 19
click at [403, 89] on input "False" at bounding box center [406, 86] width 6 height 5
radio input "true"
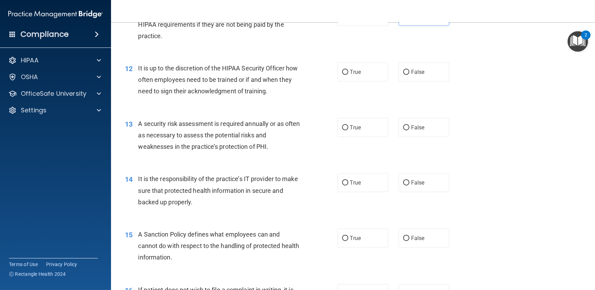
scroll to position [763, 0]
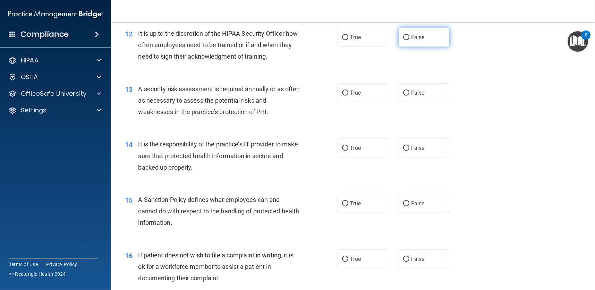
click at [411, 40] on span "False" at bounding box center [418, 37] width 14 height 7
click at [409, 40] on input "False" at bounding box center [406, 37] width 6 height 5
radio input "true"
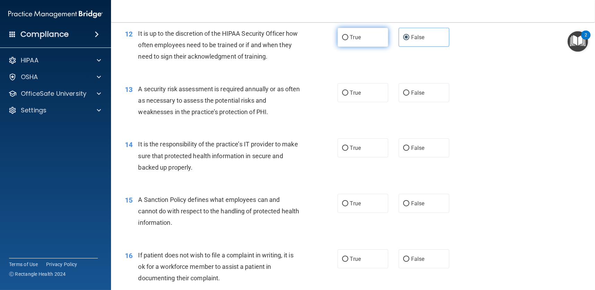
click at [365, 33] on label "True" at bounding box center [363, 37] width 51 height 19
click at [348, 35] on input "True" at bounding box center [345, 37] width 6 height 5
radio input "true"
radio input "false"
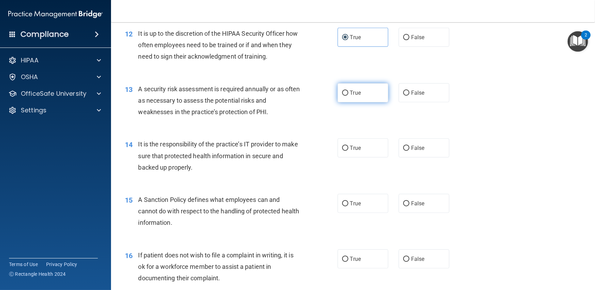
click at [361, 97] on label "True" at bounding box center [363, 92] width 51 height 19
click at [348, 96] on input "True" at bounding box center [345, 93] width 6 height 5
radio input "true"
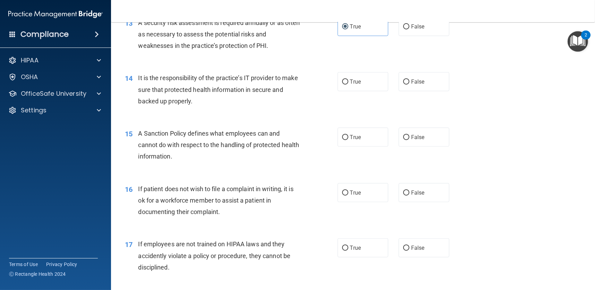
scroll to position [833, 0]
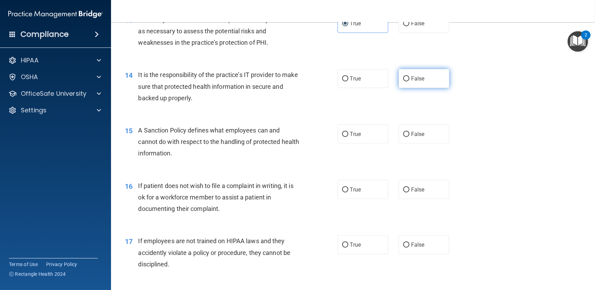
click at [404, 79] on input "False" at bounding box center [406, 78] width 6 height 5
radio input "true"
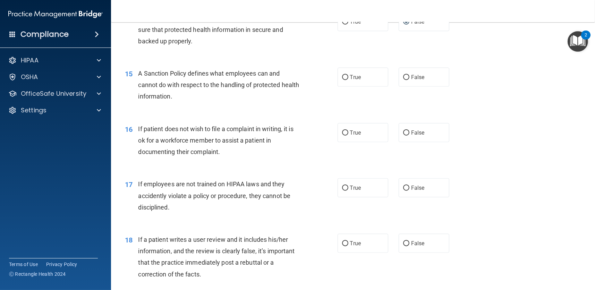
scroll to position [902, 0]
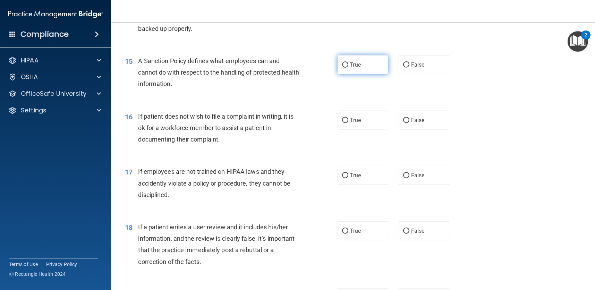
click at [359, 68] on label "True" at bounding box center [363, 64] width 51 height 19
click at [348, 68] on input "True" at bounding box center [345, 64] width 6 height 5
radio input "true"
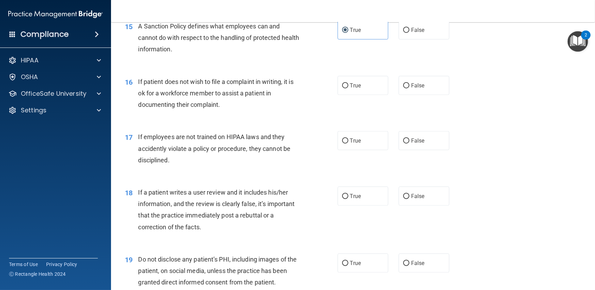
scroll to position [972, 0]
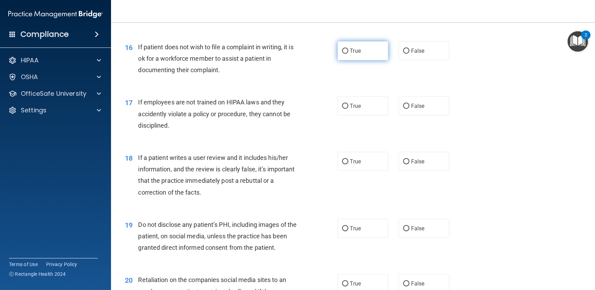
click at [373, 55] on label "True" at bounding box center [363, 50] width 51 height 19
click at [348, 54] on input "True" at bounding box center [345, 51] width 6 height 5
radio input "true"
click at [413, 104] on span "False" at bounding box center [418, 106] width 14 height 7
click at [409, 104] on input "False" at bounding box center [406, 106] width 6 height 5
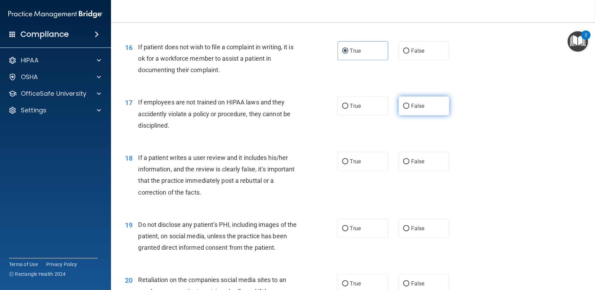
radio input "true"
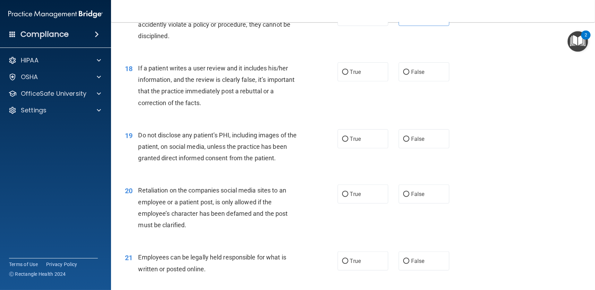
scroll to position [1076, 0]
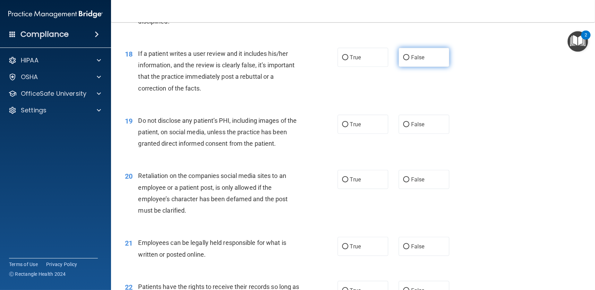
click at [420, 59] on span "False" at bounding box center [418, 57] width 14 height 7
click at [409, 59] on input "False" at bounding box center [406, 57] width 6 height 5
radio input "true"
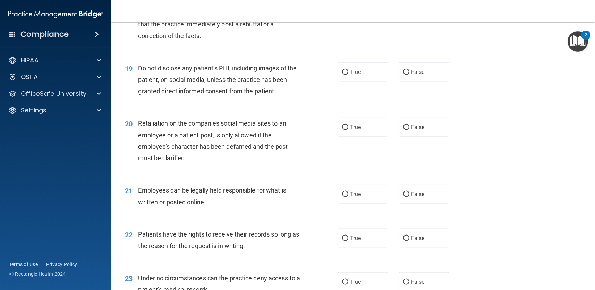
scroll to position [1145, 0]
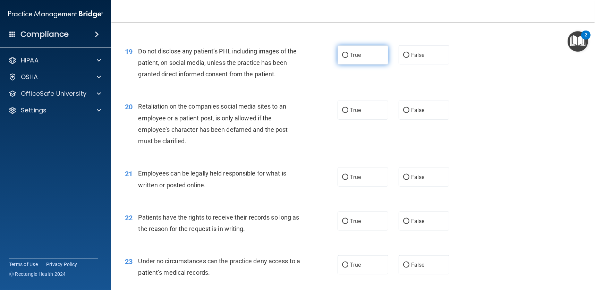
click at [364, 56] on label "True" at bounding box center [363, 54] width 51 height 19
click at [348, 56] on input "True" at bounding box center [345, 55] width 6 height 5
radio input "true"
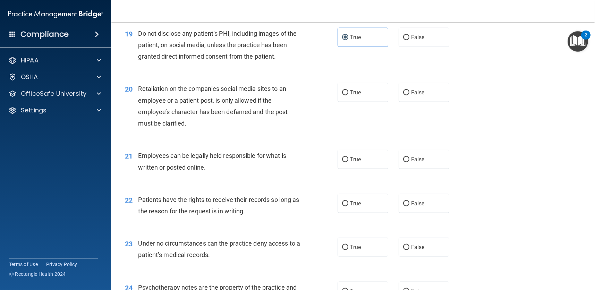
scroll to position [1180, 0]
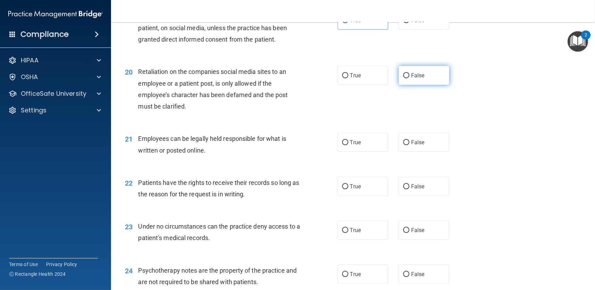
click at [414, 76] on span "False" at bounding box center [418, 75] width 14 height 7
click at [409, 76] on input "False" at bounding box center [406, 75] width 6 height 5
radio input "true"
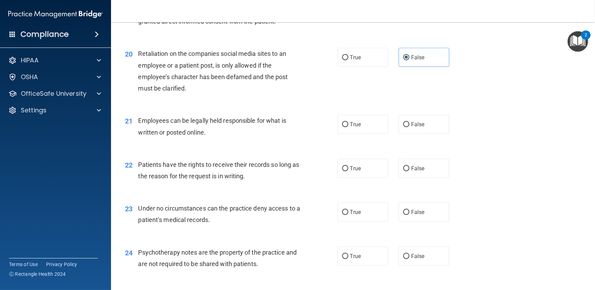
scroll to position [1214, 0]
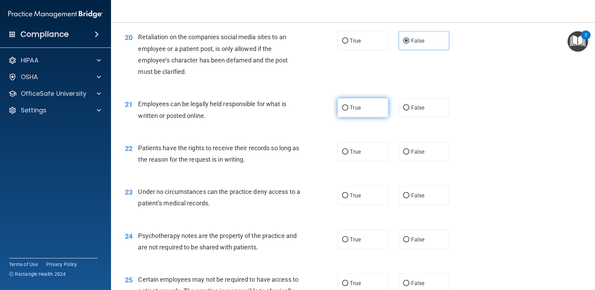
click at [350, 111] on label "True" at bounding box center [363, 107] width 51 height 19
click at [348, 111] on input "True" at bounding box center [345, 107] width 6 height 5
radio input "true"
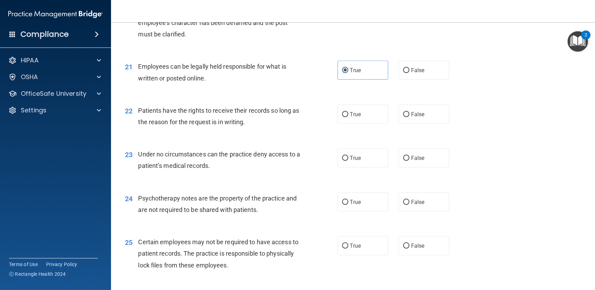
scroll to position [1284, 0]
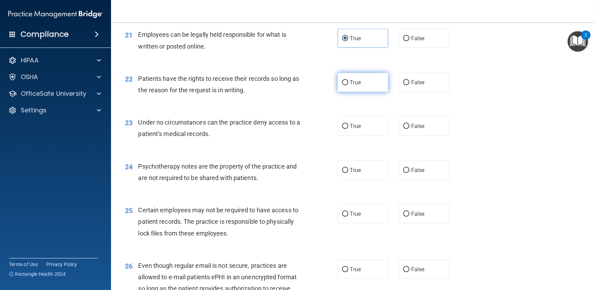
click at [364, 81] on label "True" at bounding box center [363, 82] width 51 height 19
click at [348, 81] on input "True" at bounding box center [345, 82] width 6 height 5
radio input "true"
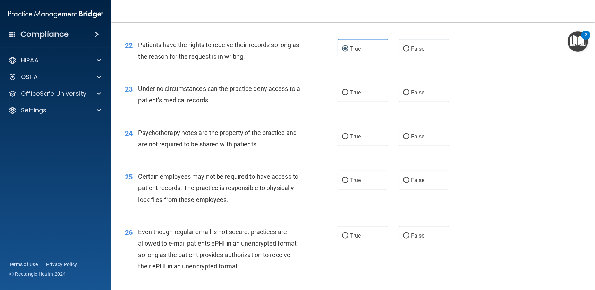
scroll to position [1318, 0]
click at [404, 92] on input "False" at bounding box center [406, 91] width 6 height 5
radio input "true"
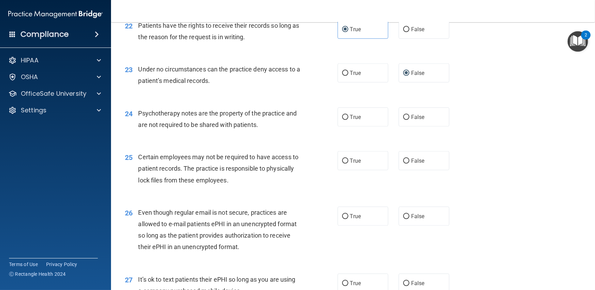
scroll to position [1353, 0]
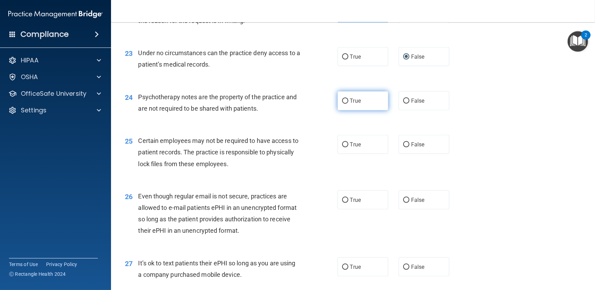
click at [350, 101] on span "True" at bounding box center [355, 100] width 11 height 7
click at [348, 101] on input "True" at bounding box center [345, 101] width 6 height 5
radio input "true"
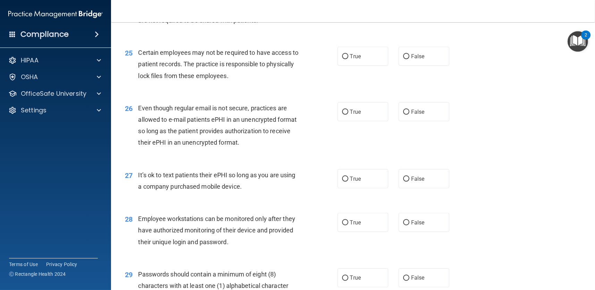
scroll to position [1457, 0]
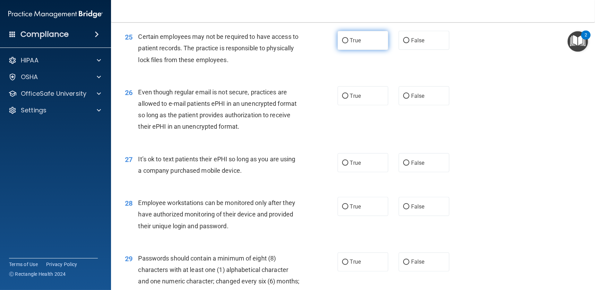
click at [378, 44] on label "True" at bounding box center [363, 40] width 51 height 19
click at [348, 43] on input "True" at bounding box center [345, 40] width 6 height 5
radio input "true"
click at [411, 93] on span "False" at bounding box center [418, 96] width 14 height 7
click at [409, 94] on input "False" at bounding box center [406, 96] width 6 height 5
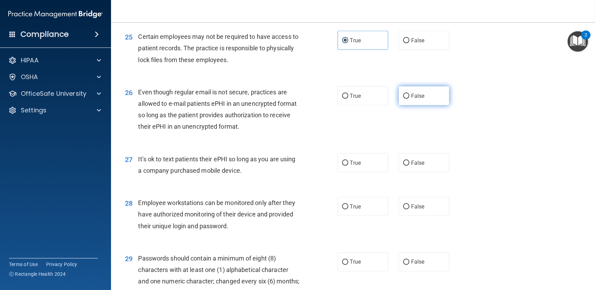
radio input "true"
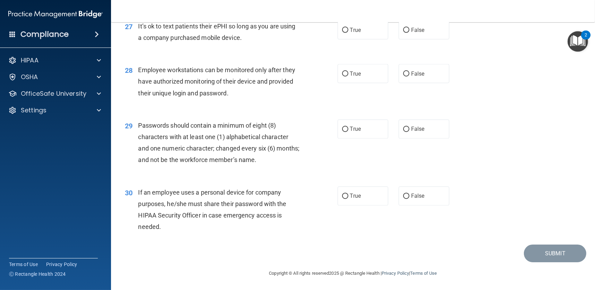
scroll to position [1555, 0]
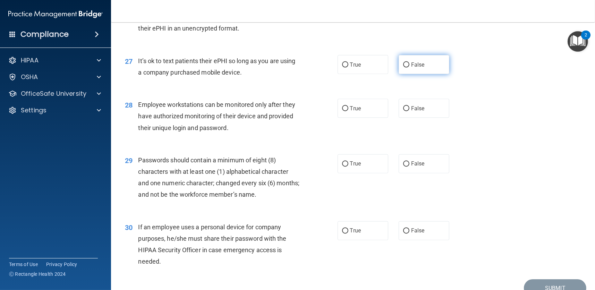
click at [403, 65] on input "False" at bounding box center [406, 64] width 6 height 5
radio input "true"
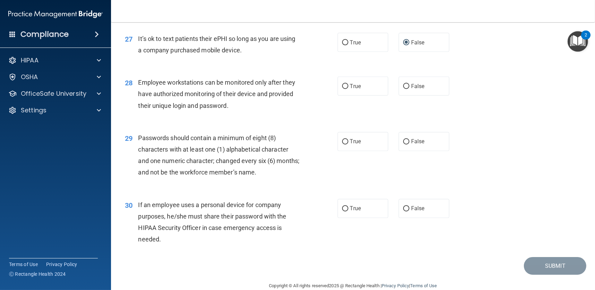
scroll to position [1590, 0]
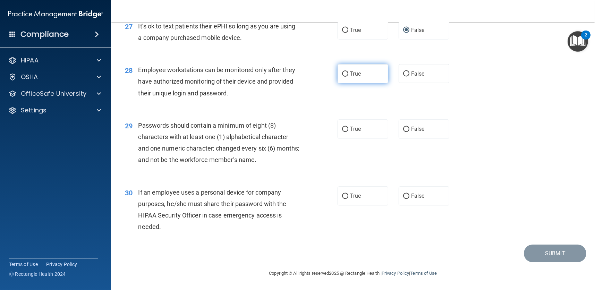
click at [361, 79] on label "True" at bounding box center [363, 73] width 51 height 19
click at [348, 77] on input "True" at bounding box center [345, 73] width 6 height 5
radio input "true"
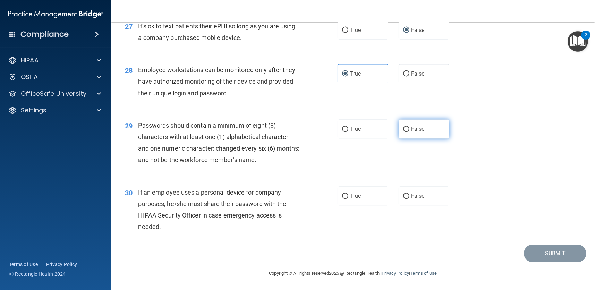
click at [418, 134] on label "False" at bounding box center [424, 129] width 51 height 19
click at [409, 132] on input "False" at bounding box center [406, 129] width 6 height 5
radio input "true"
click at [399, 193] on label "False" at bounding box center [424, 196] width 51 height 19
click at [403, 194] on input "False" at bounding box center [406, 196] width 6 height 5
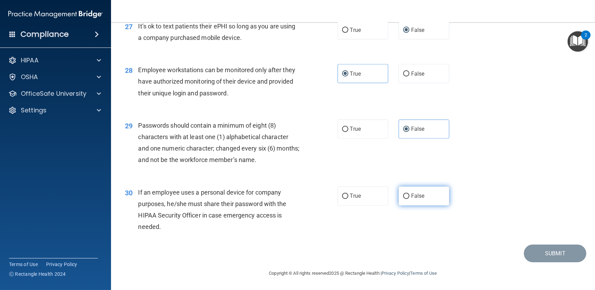
radio input "true"
click at [560, 253] on button "Submit" at bounding box center [555, 254] width 62 height 18
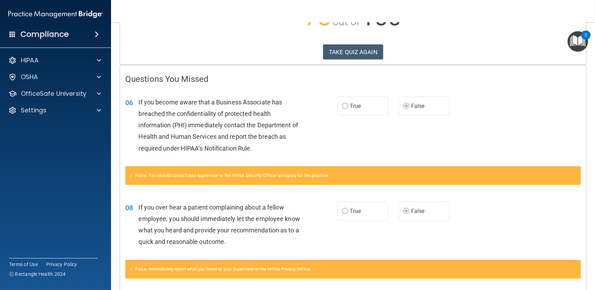
scroll to position [139, 0]
